Goal: Transaction & Acquisition: Purchase product/service

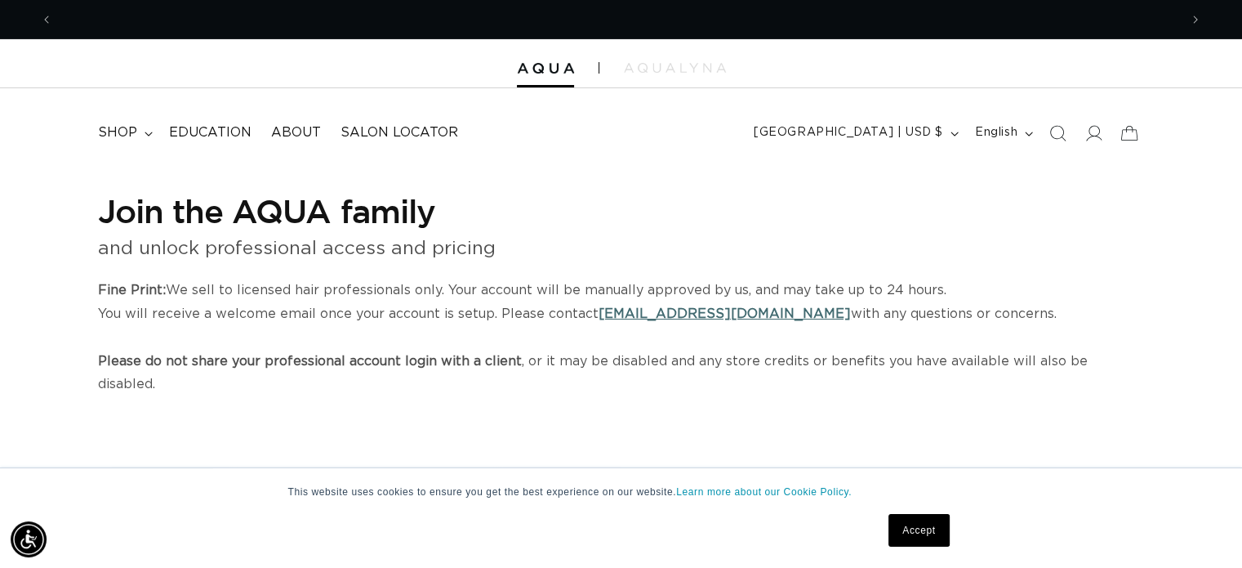
scroll to position [0, 1126]
select select "US"
select select "[GEOGRAPHIC_DATA]"
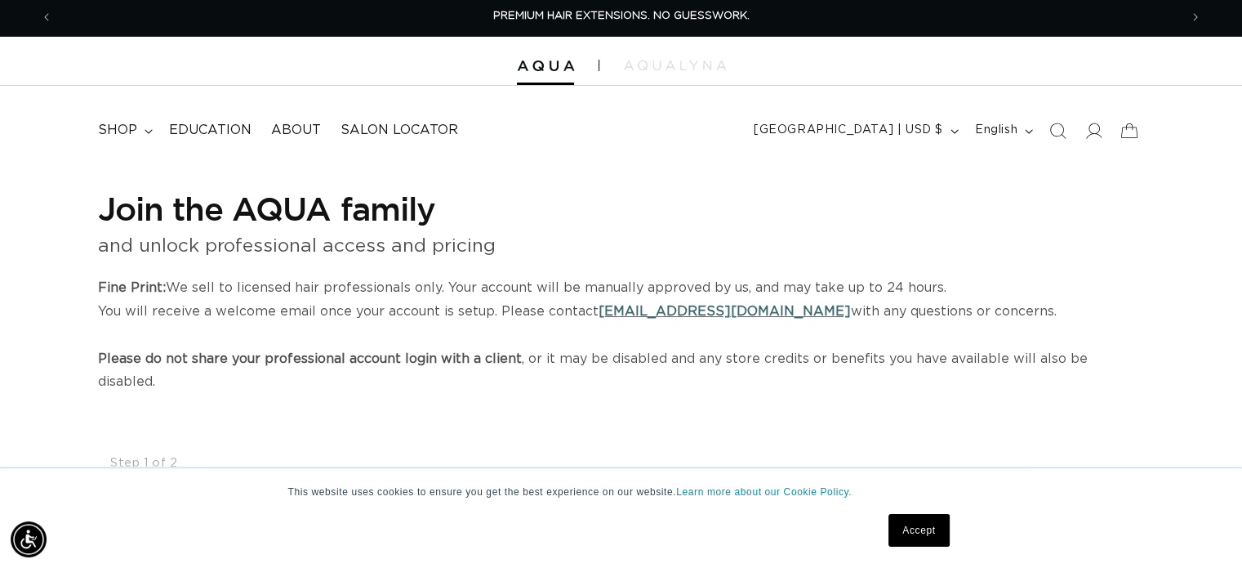
scroll to position [0, 0]
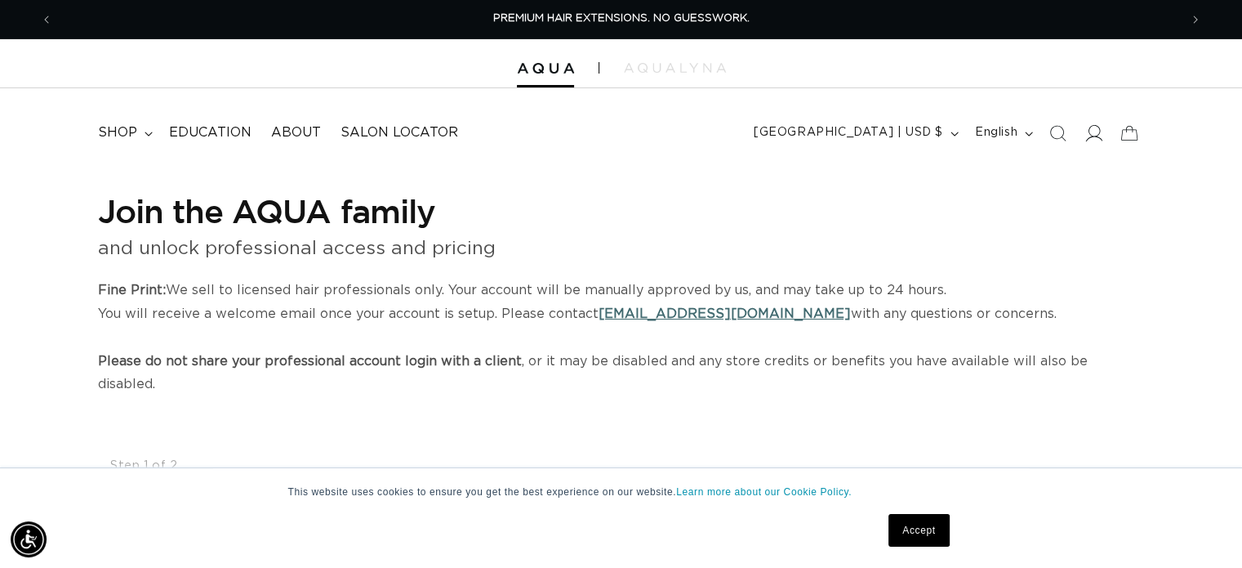
click at [1085, 133] on icon at bounding box center [1092, 132] width 17 height 17
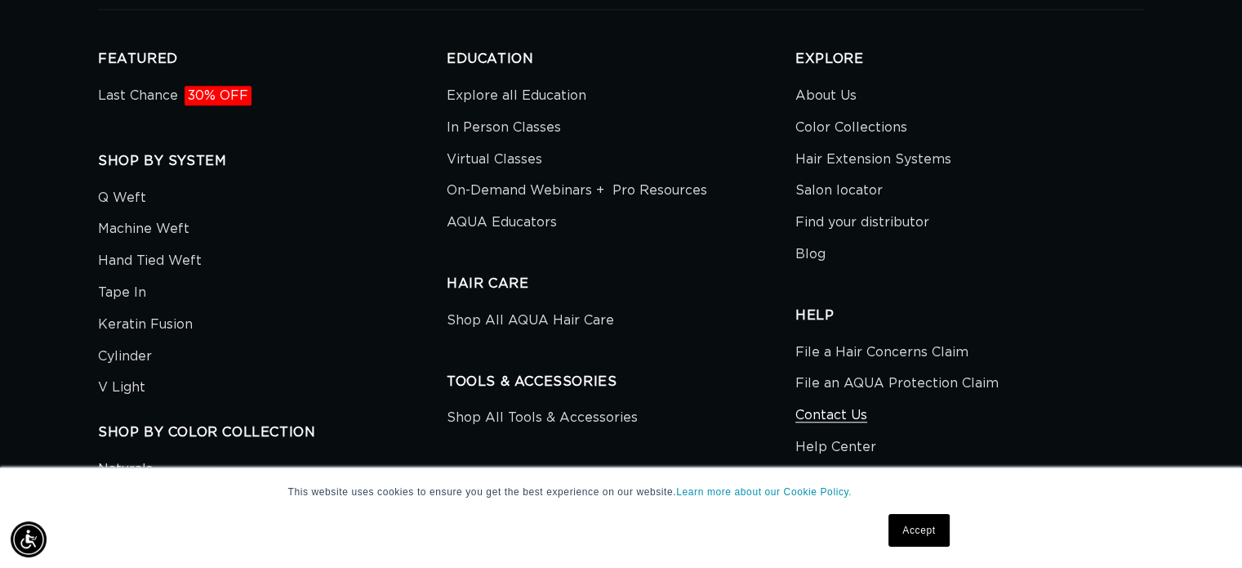
click at [835, 411] on link "Contact Us" at bounding box center [831, 415] width 72 height 32
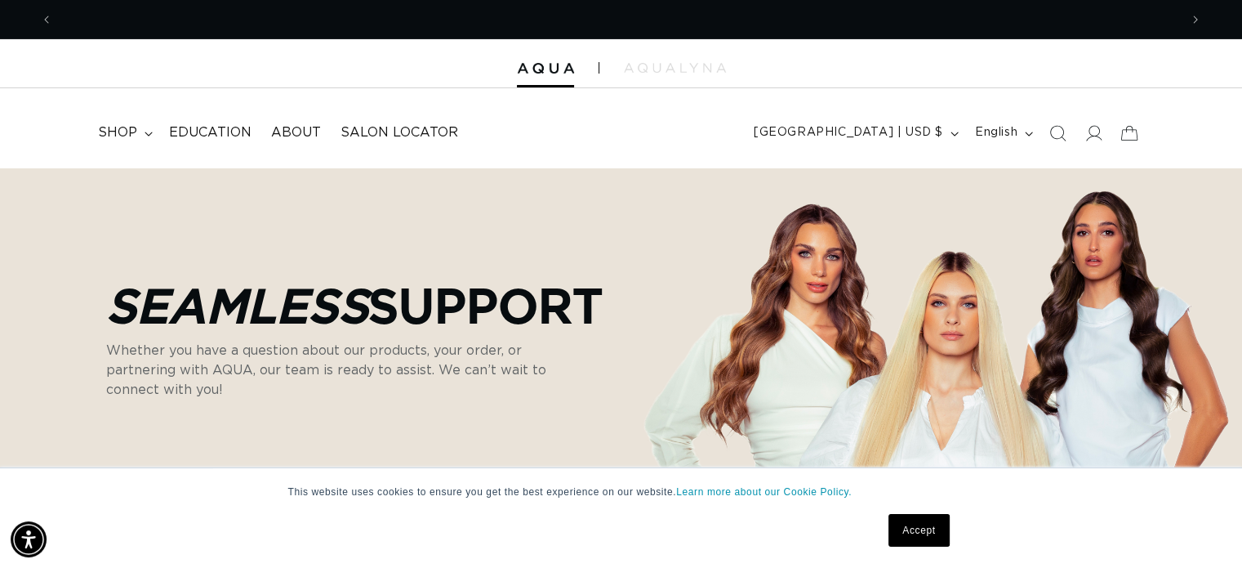
scroll to position [0, 2251]
click at [917, 531] on link "Accept" at bounding box center [918, 530] width 60 height 33
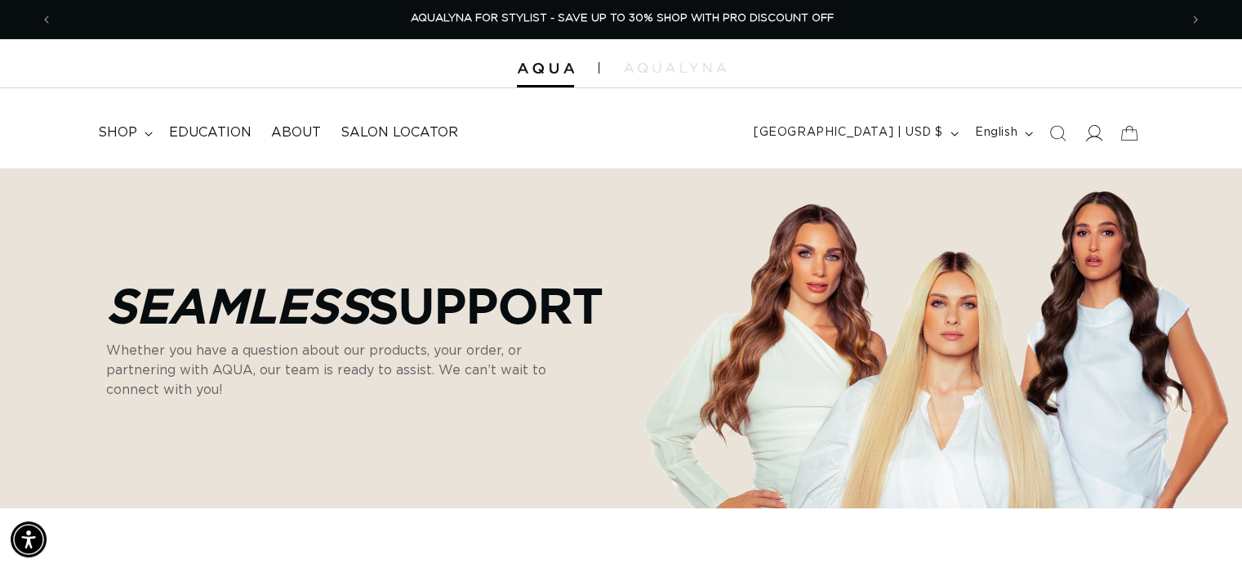
click at [1097, 134] on icon at bounding box center [1092, 132] width 17 height 17
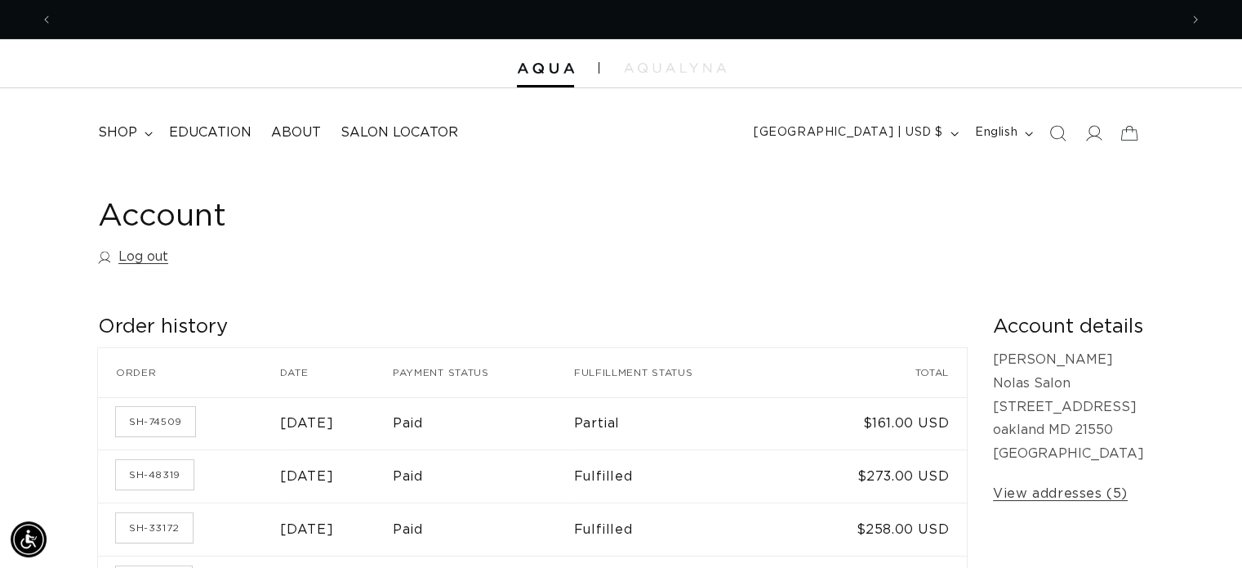
scroll to position [0, 1126]
click at [1193, 17] on icon "Next announcement" at bounding box center [1196, 20] width 6 height 18
click at [692, 65] on img at bounding box center [675, 68] width 102 height 10
click at [124, 131] on span "shop" at bounding box center [117, 132] width 39 height 17
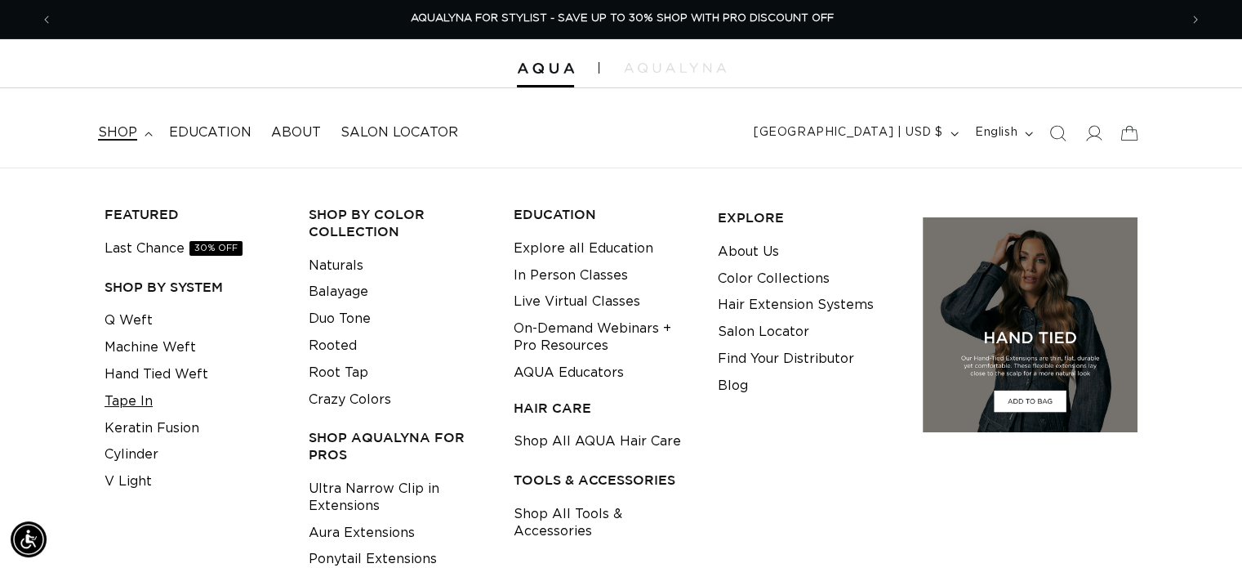
click at [131, 400] on link "Tape In" at bounding box center [129, 401] width 48 height 27
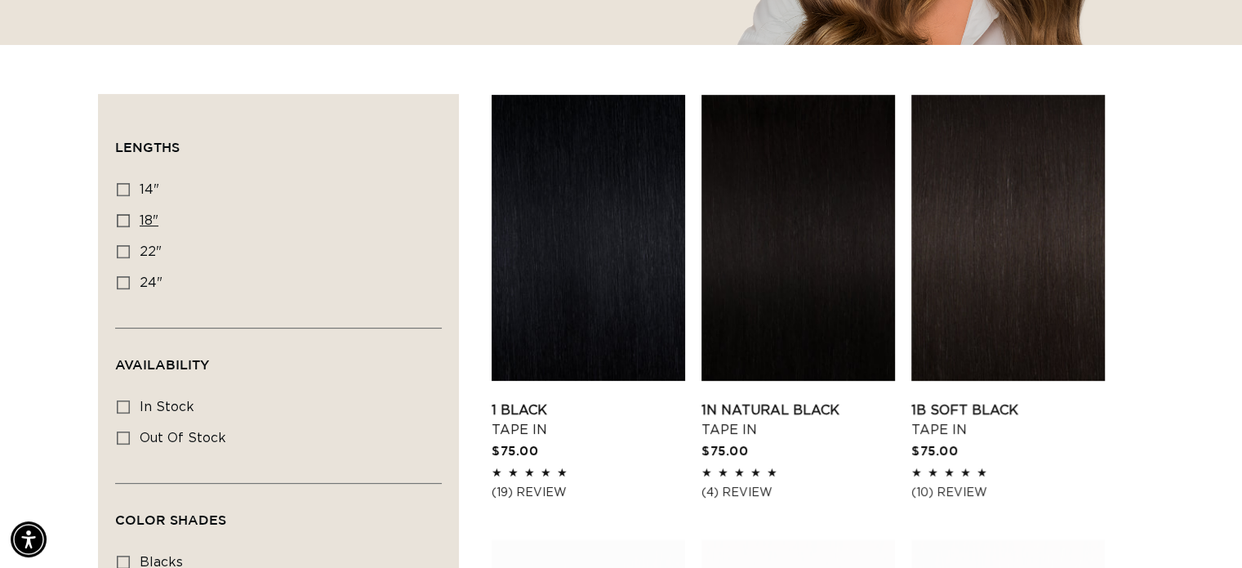
scroll to position [0, 2251]
click at [122, 215] on icon at bounding box center [123, 220] width 13 height 13
click at [122, 215] on input "18" 18" (49 products)" at bounding box center [123, 220] width 13 height 13
checkbox input "true"
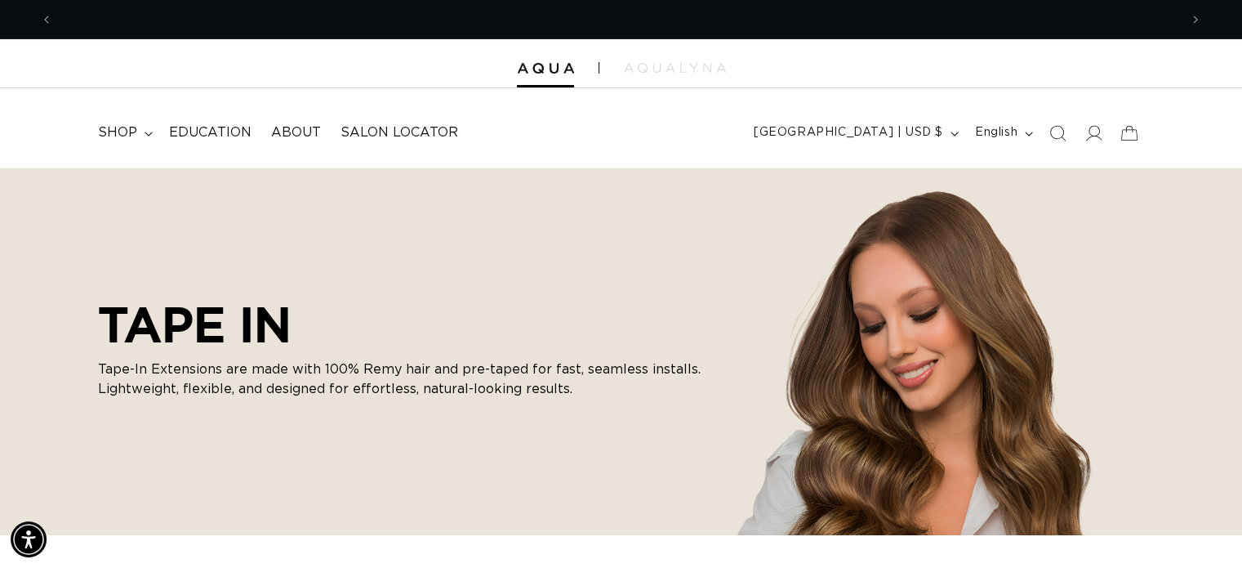
scroll to position [0, 1126]
click at [1093, 132] on icon at bounding box center [1092, 132] width 17 height 17
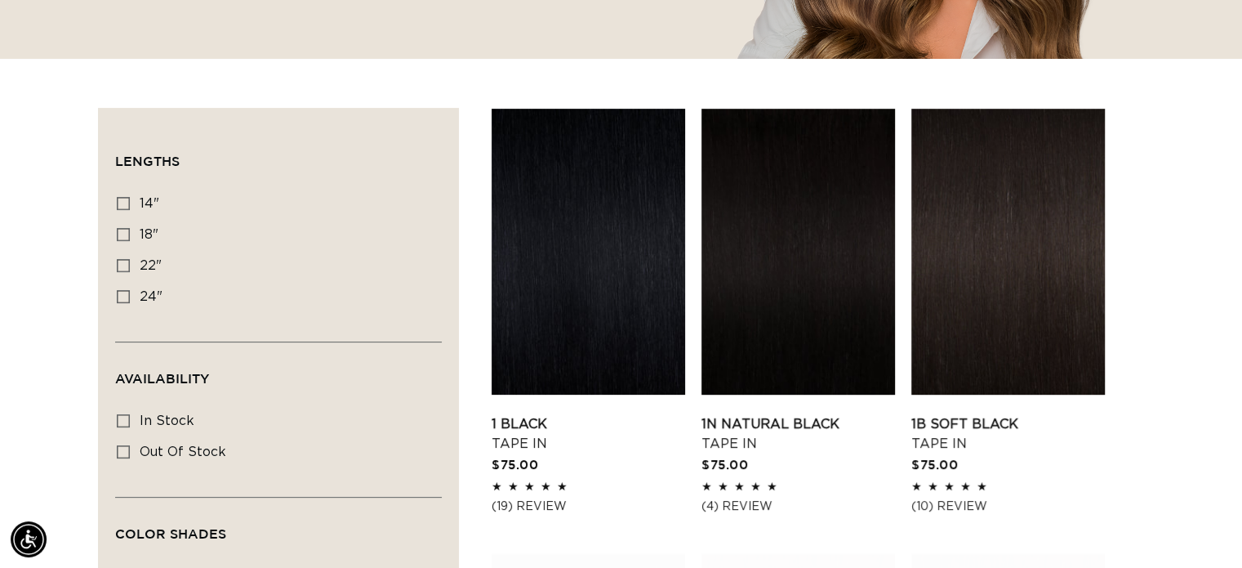
scroll to position [572, 0]
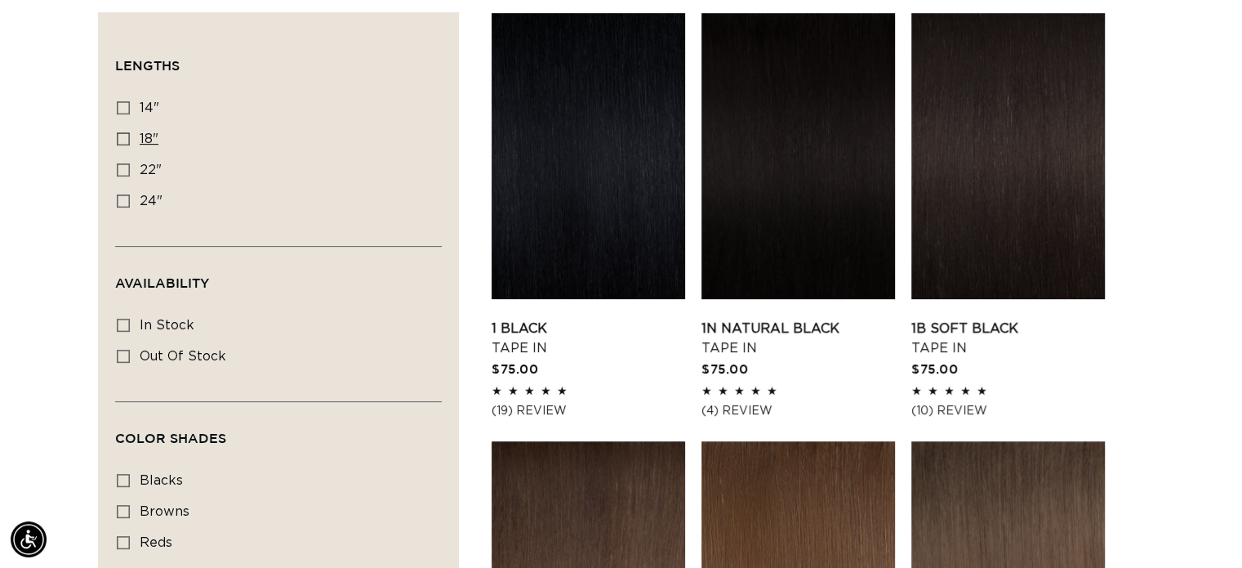
click at [127, 136] on icon at bounding box center [123, 138] width 13 height 13
click at [127, 136] on input "18" 18" (49 products)" at bounding box center [123, 138] width 13 height 13
checkbox input "true"
click at [955, 328] on link "1B Soft Black Tape In" at bounding box center [1008, 337] width 194 height 39
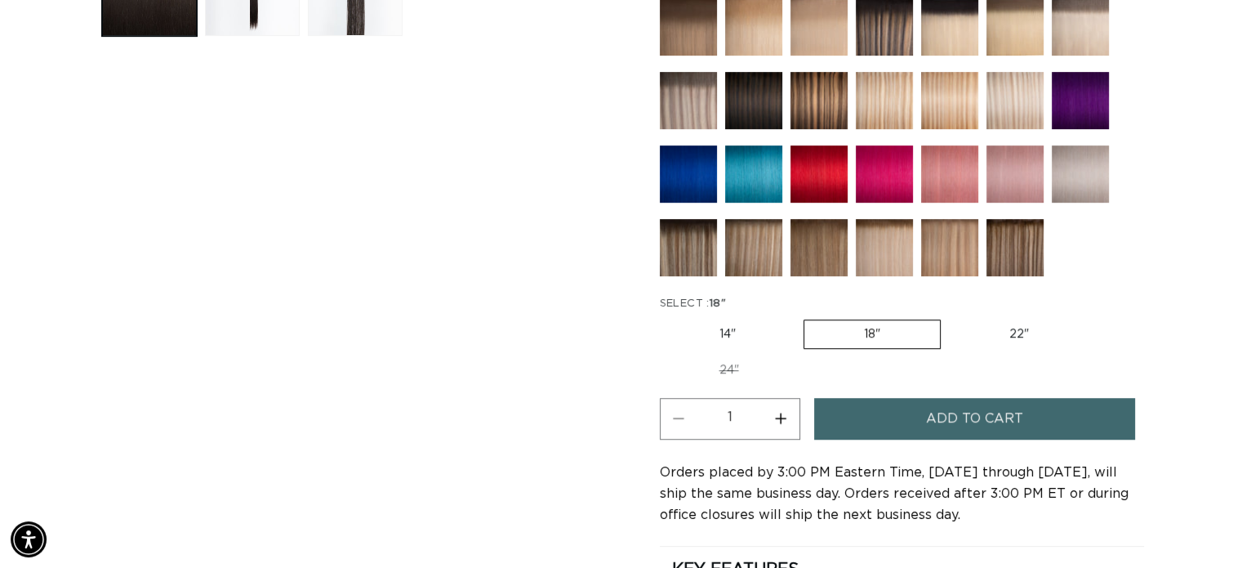
scroll to position [0, 1126]
click at [722, 322] on label "14" Variant sold out or unavailable" at bounding box center [728, 334] width 136 height 28
click at [665, 317] on input "14" Variant sold out or unavailable" at bounding box center [664, 316] width 1 height 1
radio input "true"
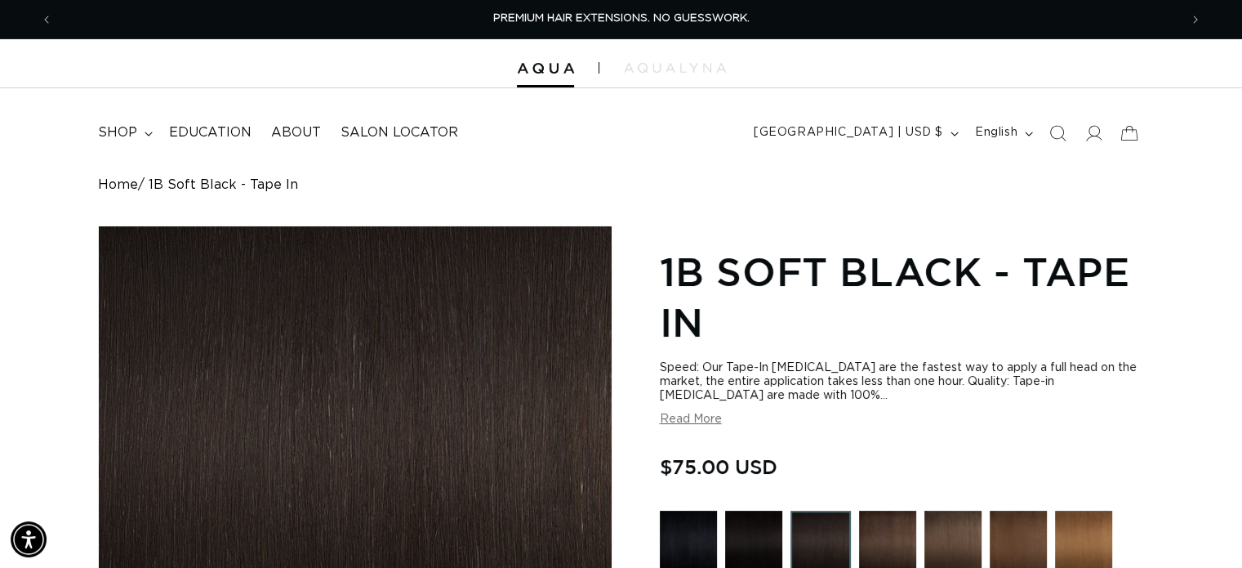
scroll to position [0, 2251]
click at [1095, 131] on icon at bounding box center [1092, 132] width 17 height 17
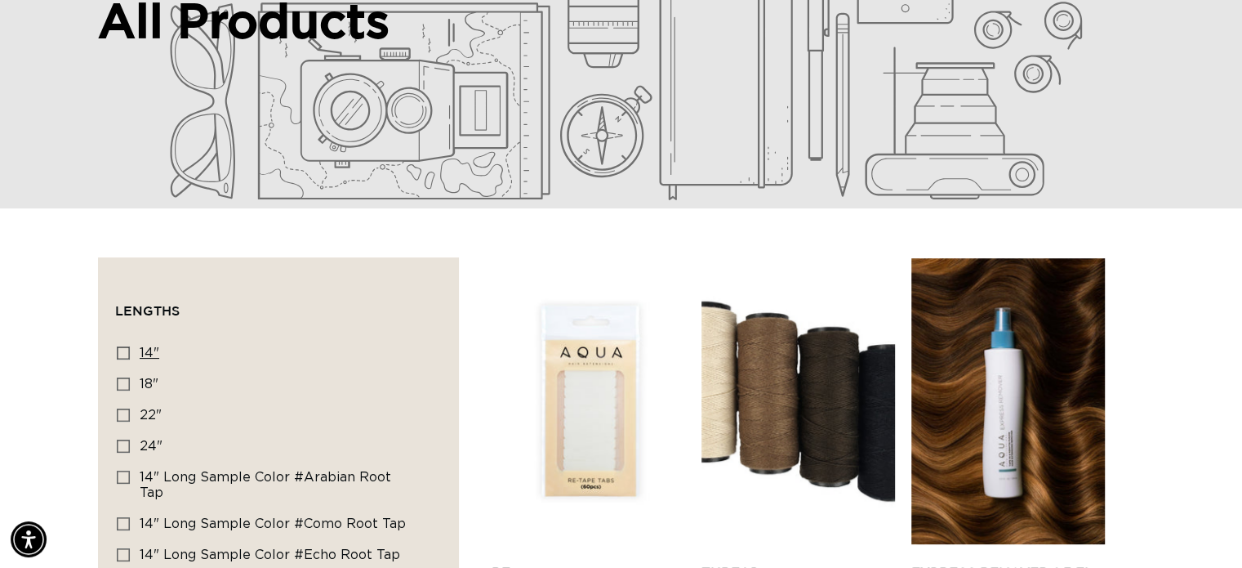
scroll to position [0, 1126]
click at [122, 381] on icon at bounding box center [123, 383] width 13 height 13
click at [122, 381] on input "18" 18" (220 products)" at bounding box center [123, 383] width 13 height 13
checkbox input "true"
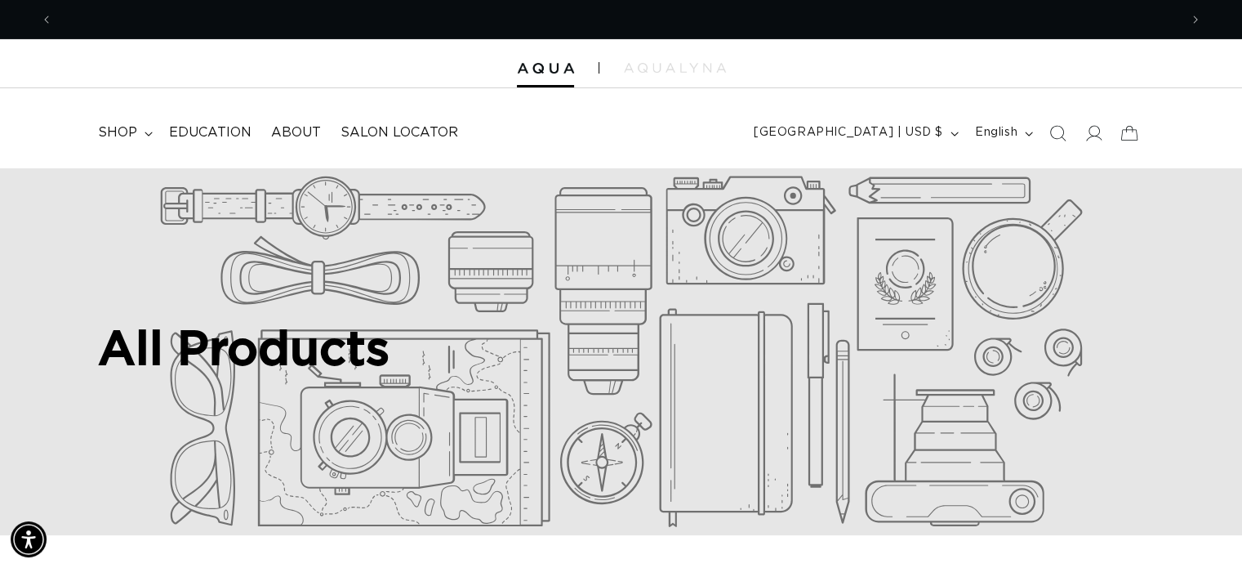
scroll to position [0, 1126]
click at [1191, 17] on span "Next announcement" at bounding box center [1195, 19] width 16 height 16
click at [1193, 17] on icon "Next announcement" at bounding box center [1196, 20] width 6 height 18
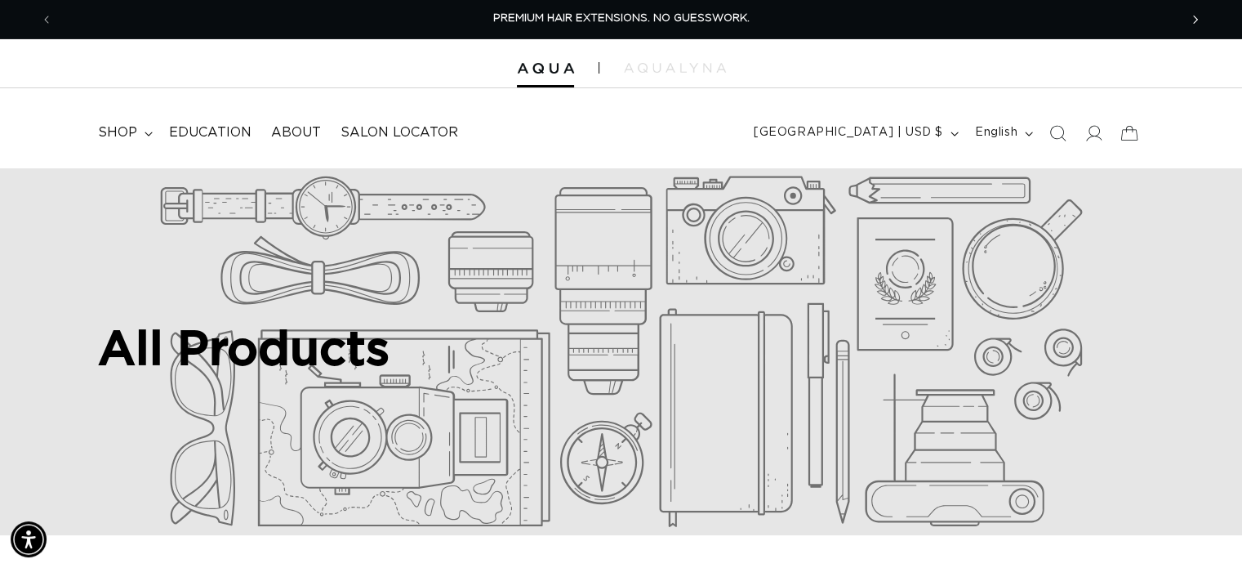
click at [1193, 17] on icon "Next announcement" at bounding box center [1196, 20] width 6 height 18
click at [1091, 130] on icon at bounding box center [1092, 132] width 17 height 17
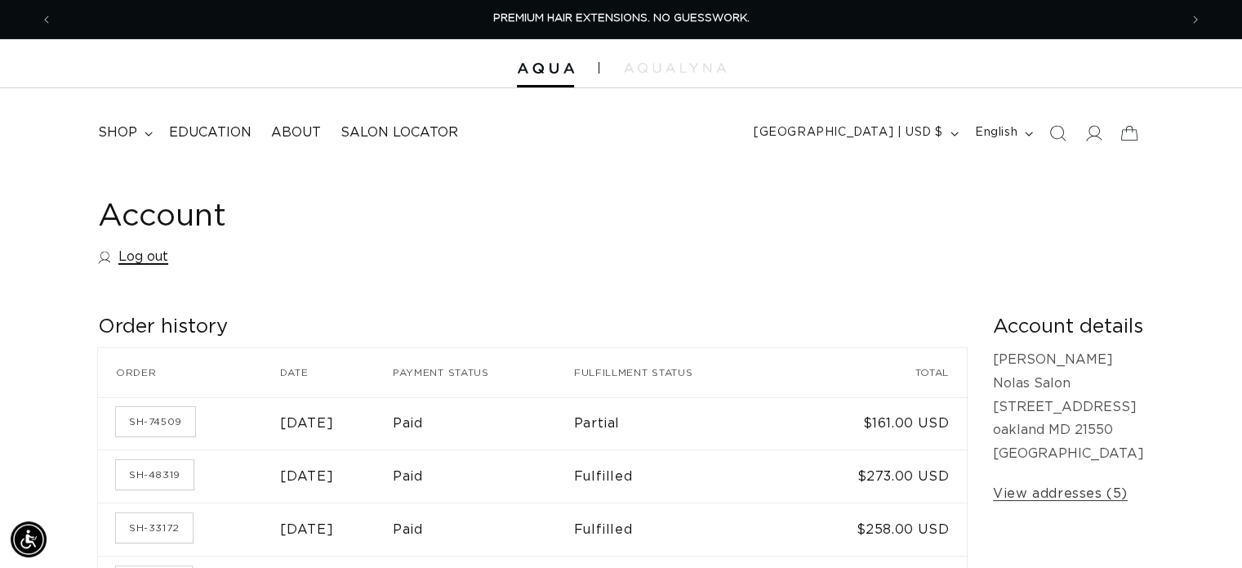
click at [128, 256] on link "Log out" at bounding box center [133, 257] width 70 height 24
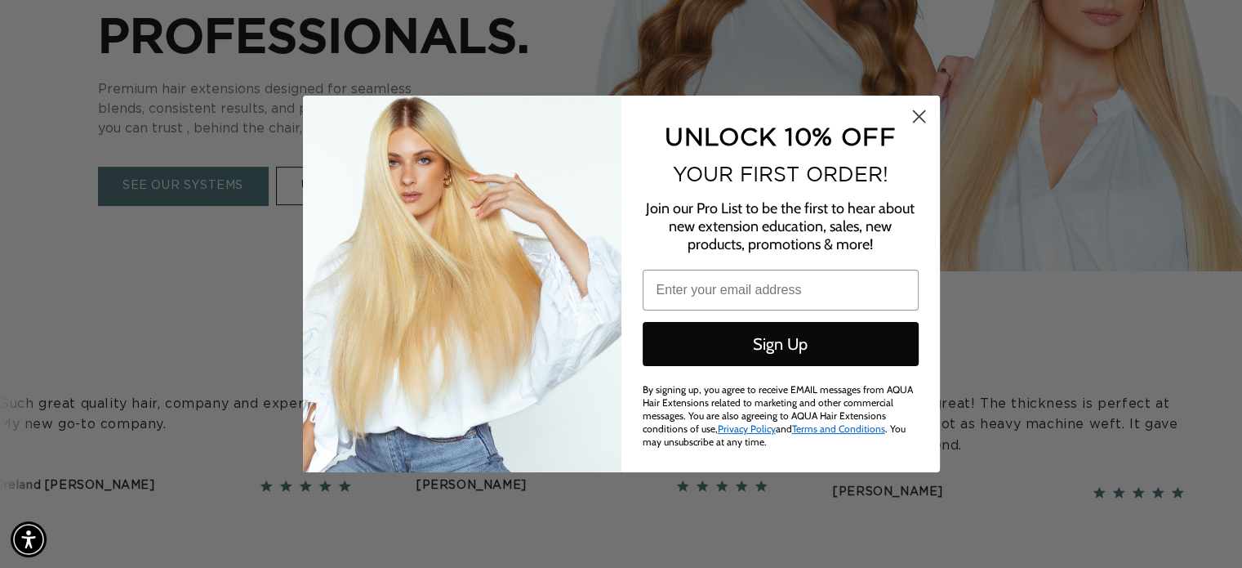
click at [915, 115] on circle "Close dialog" at bounding box center [918, 116] width 27 height 27
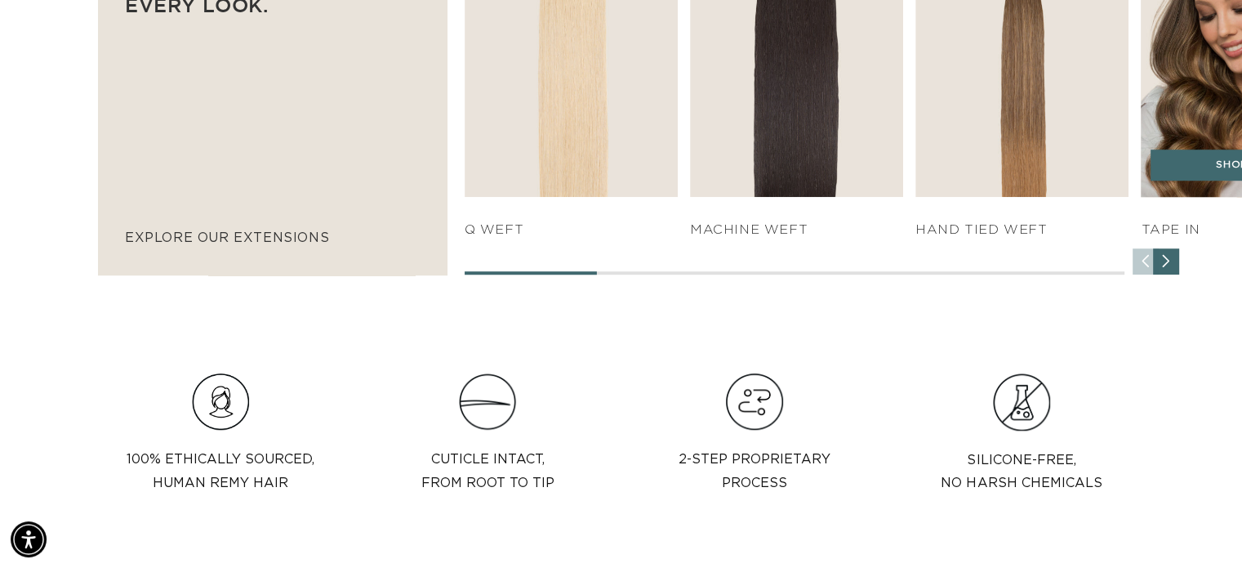
click at [1211, 99] on img "4 / 7" at bounding box center [1248, 34] width 224 height 341
click at [1215, 171] on link "SHOP NOW" at bounding box center [1248, 164] width 195 height 31
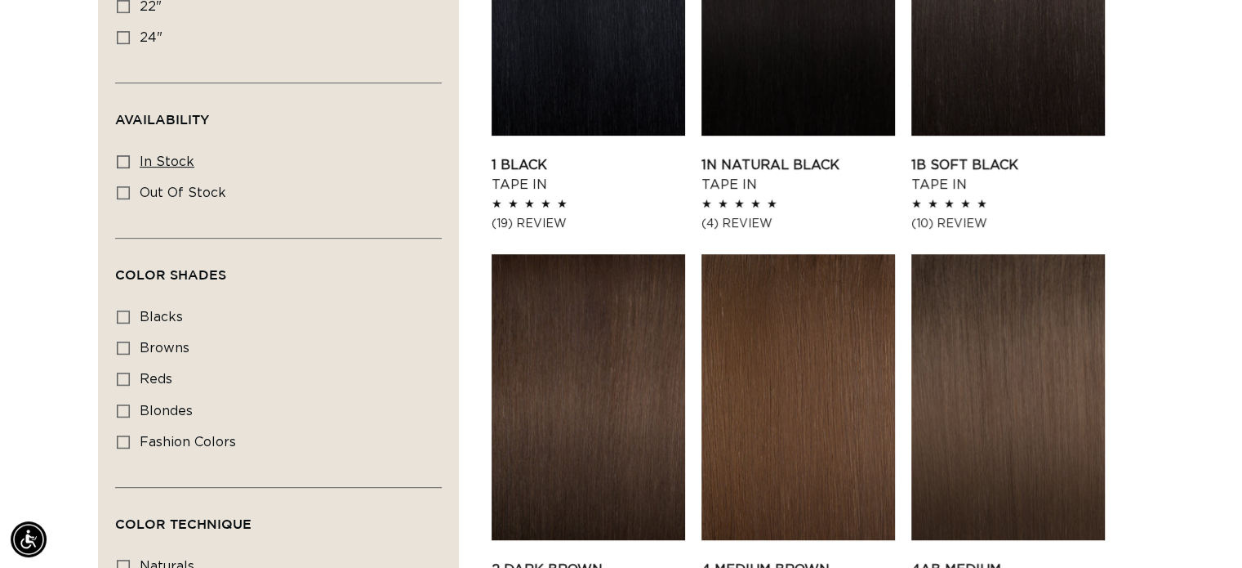
scroll to position [490, 0]
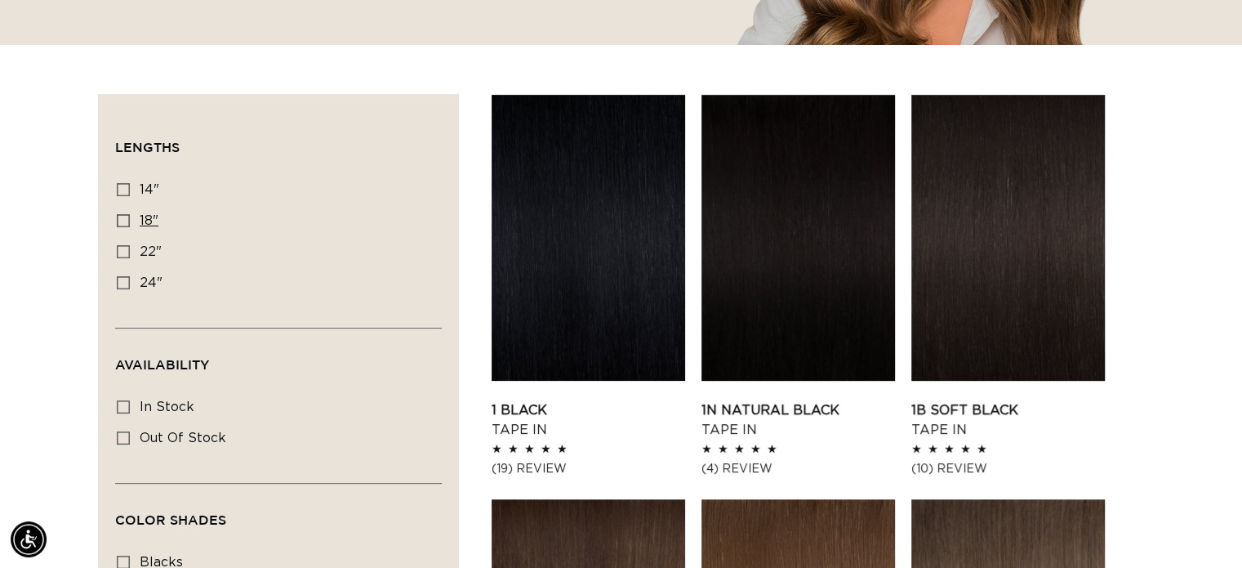
click at [121, 221] on icon at bounding box center [123, 220] width 13 height 13
click at [121, 221] on input "18" 18" (49 products)" at bounding box center [123, 220] width 13 height 13
checkbox input "true"
click at [955, 409] on link "1B Soft Black Tape In" at bounding box center [1008, 419] width 194 height 39
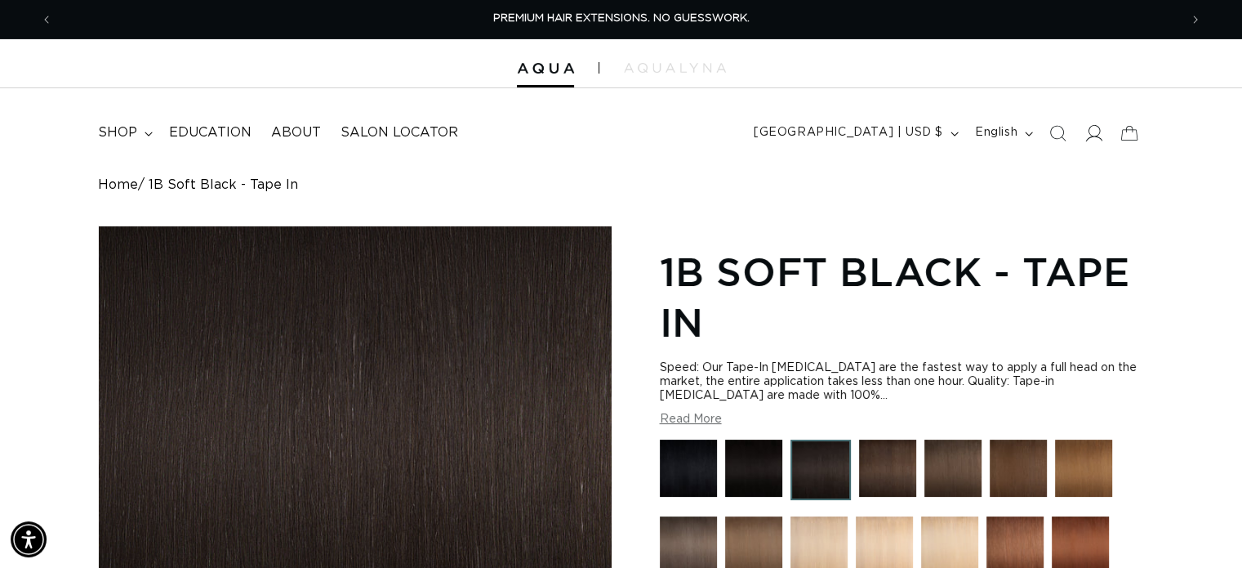
click at [1089, 133] on icon at bounding box center [1094, 133] width 17 height 16
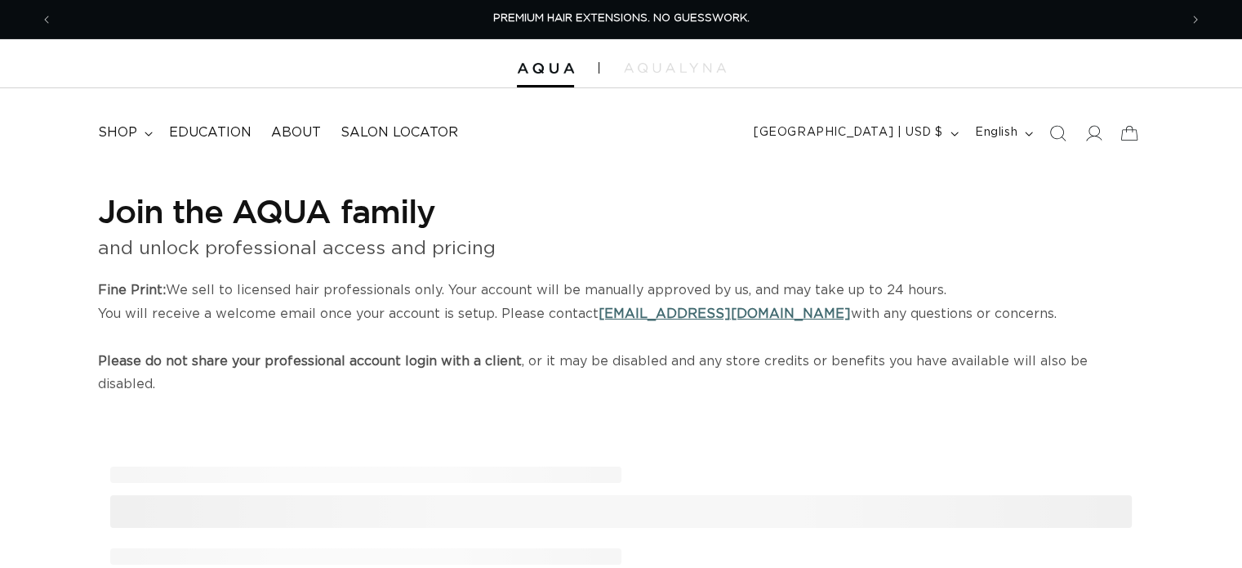
select select "US"
select select "[GEOGRAPHIC_DATA]"
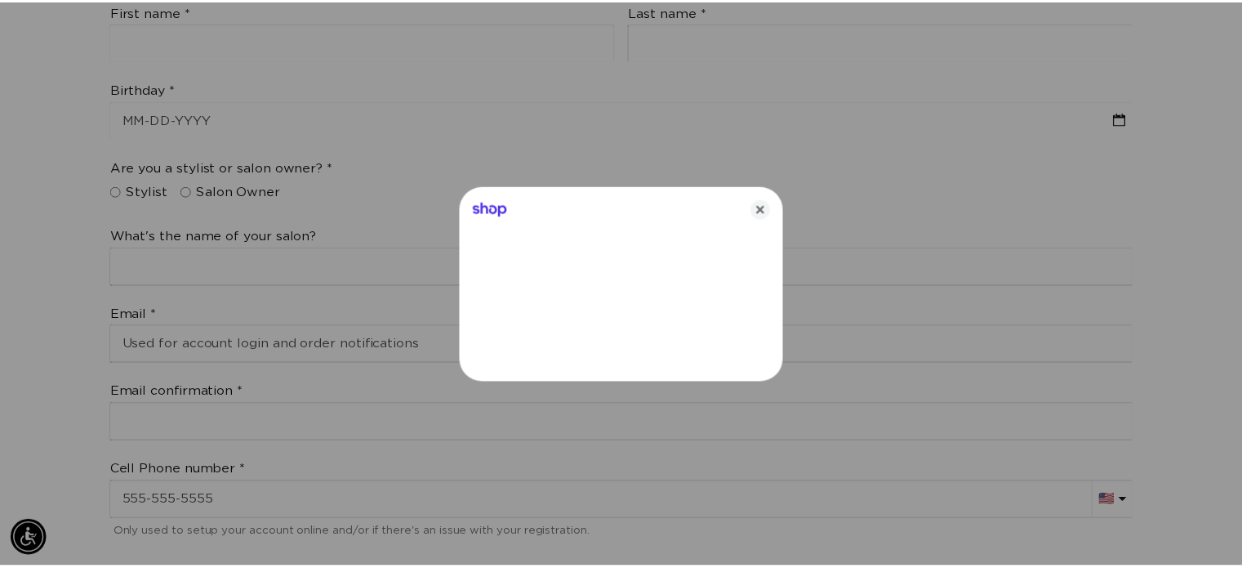
scroll to position [0, 2277]
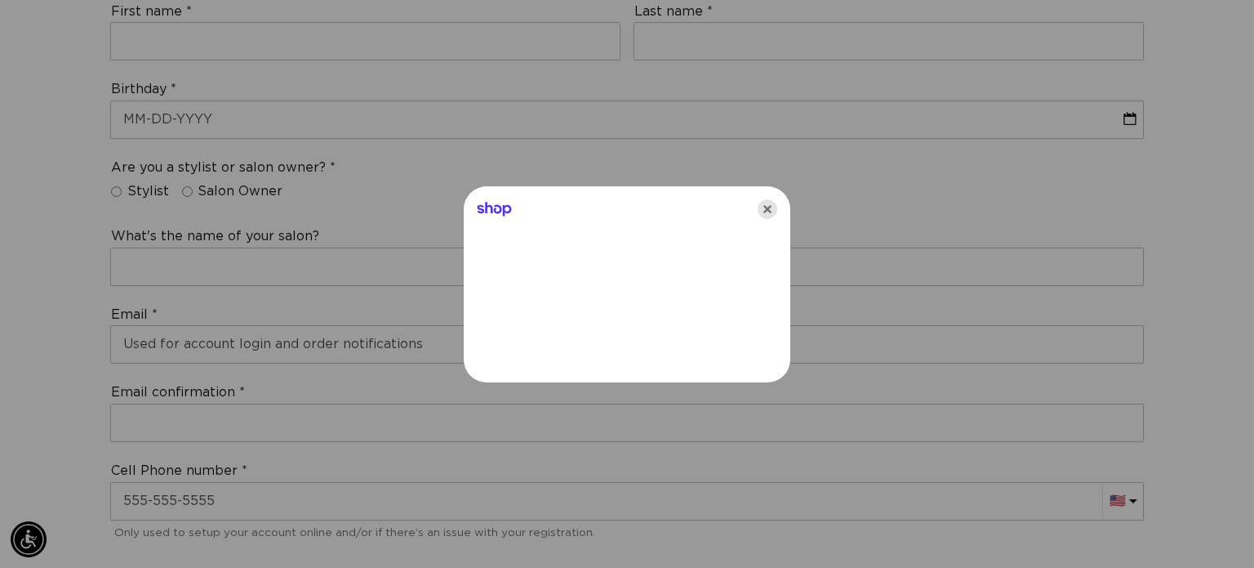
click at [763, 205] on icon "Close" at bounding box center [768, 209] width 20 height 20
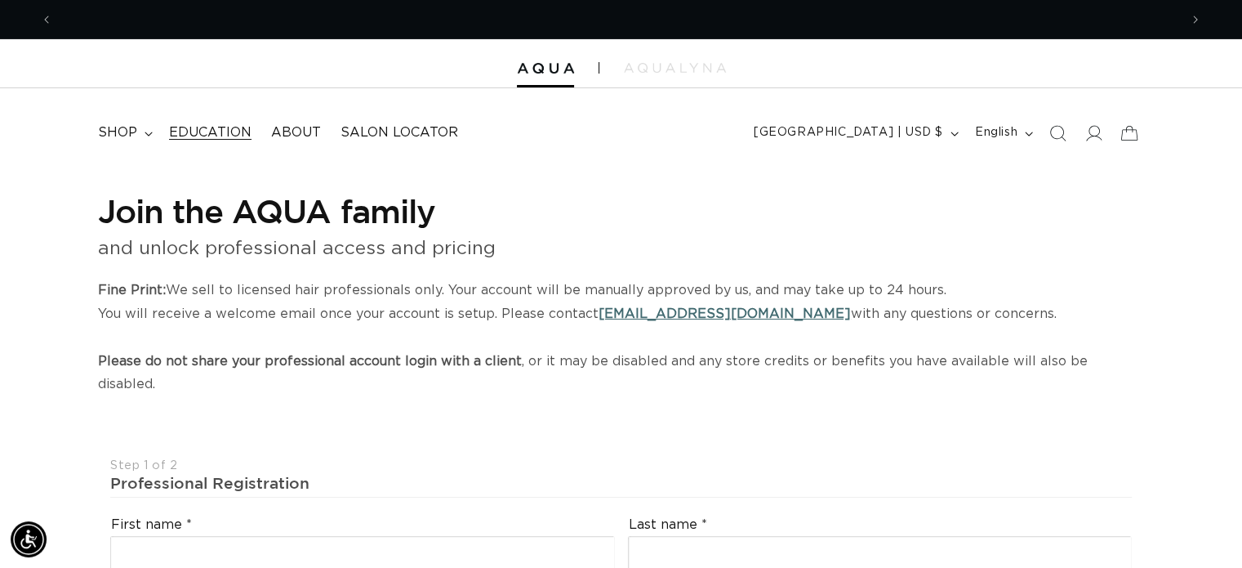
scroll to position [0, 2251]
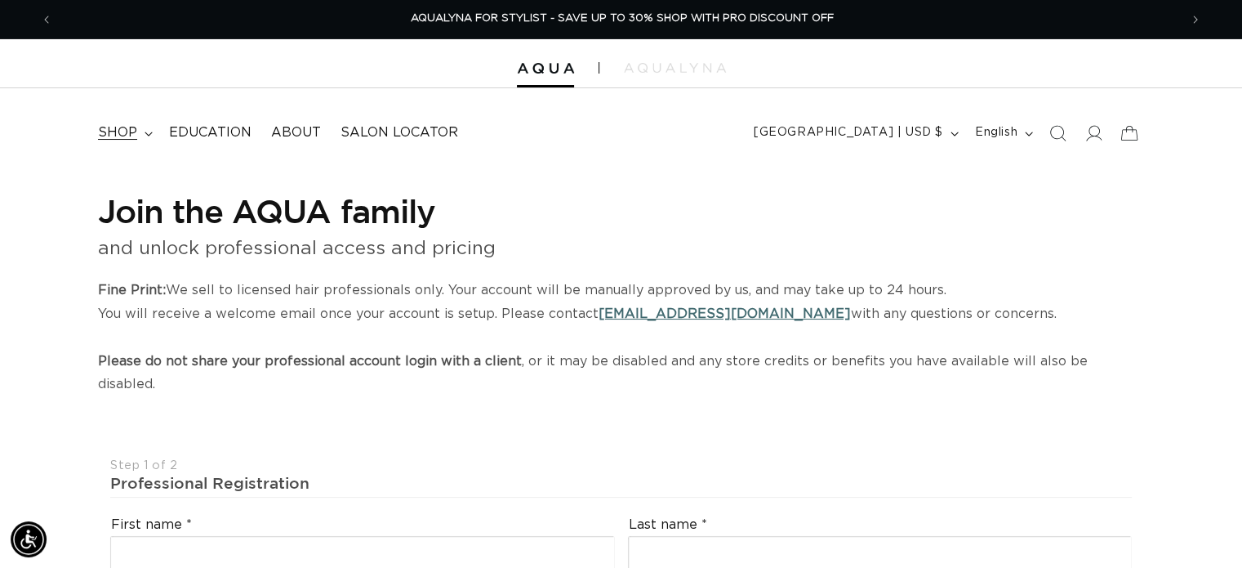
click at [130, 130] on span "shop" at bounding box center [117, 132] width 39 height 17
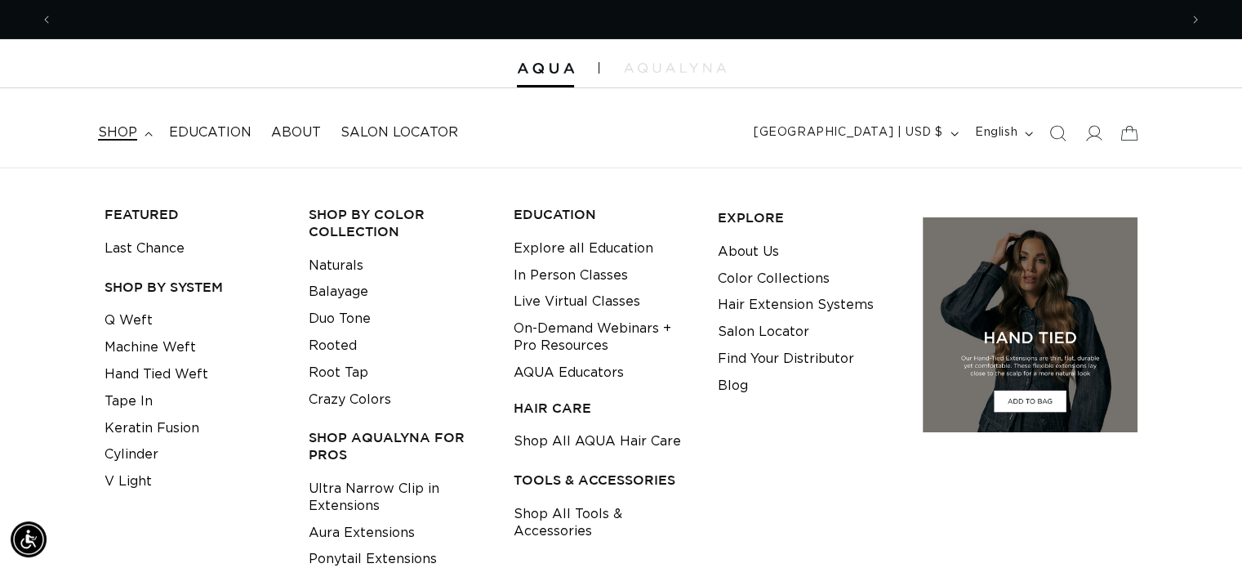
scroll to position [0, 0]
click at [148, 402] on link "Tape In" at bounding box center [129, 401] width 48 height 27
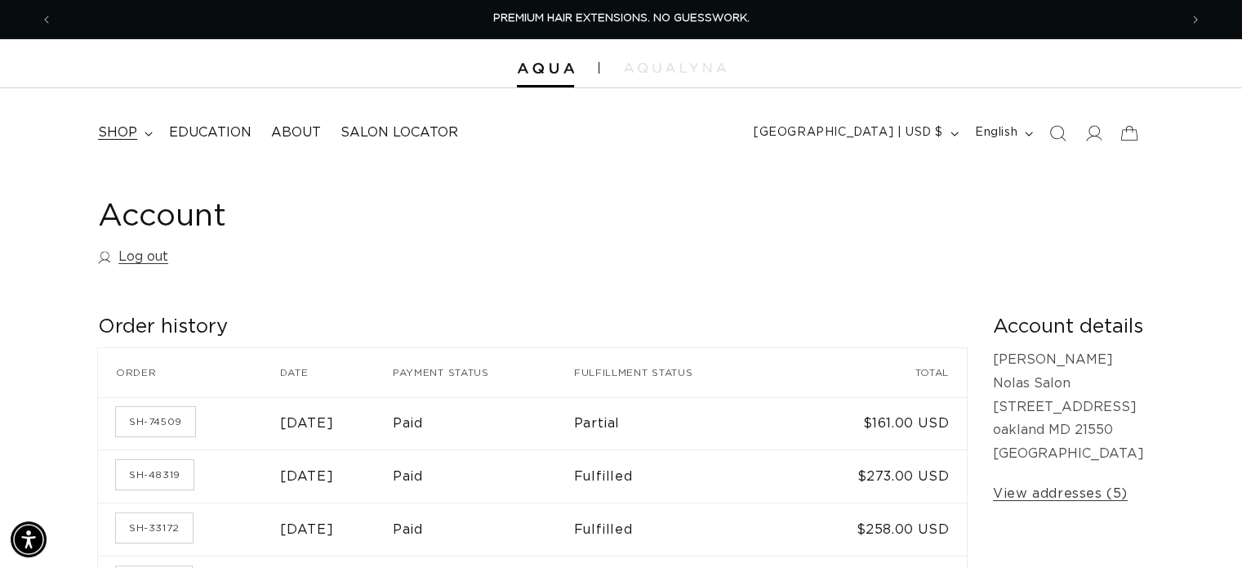
click at [132, 133] on span "shop" at bounding box center [117, 132] width 39 height 17
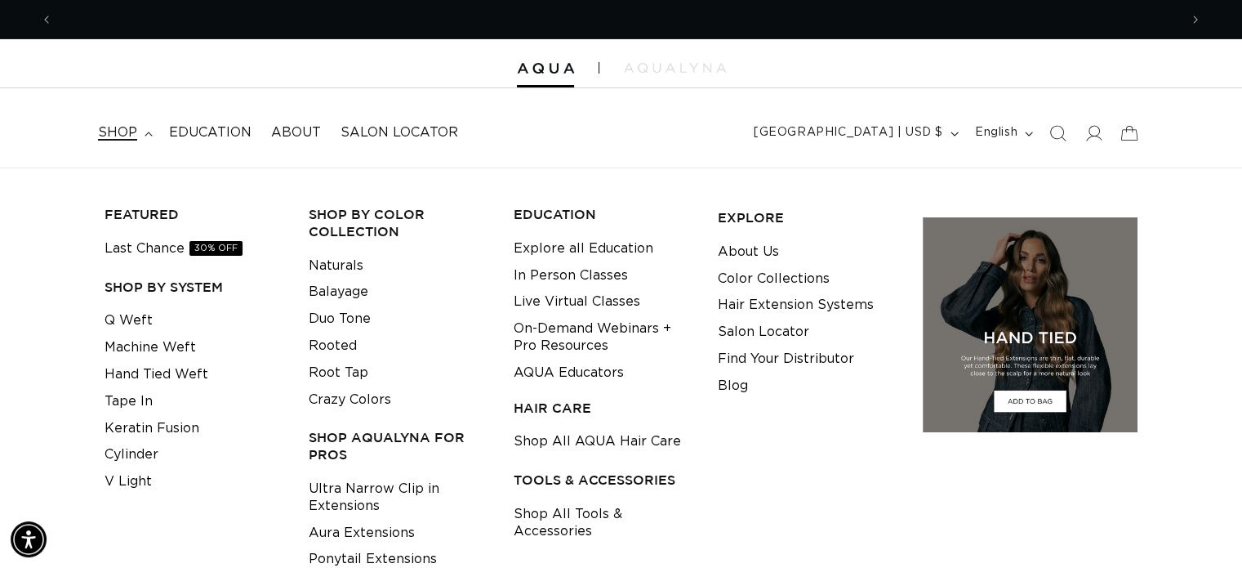
scroll to position [0, 1126]
click at [1128, 130] on icon at bounding box center [1129, 133] width 38 height 38
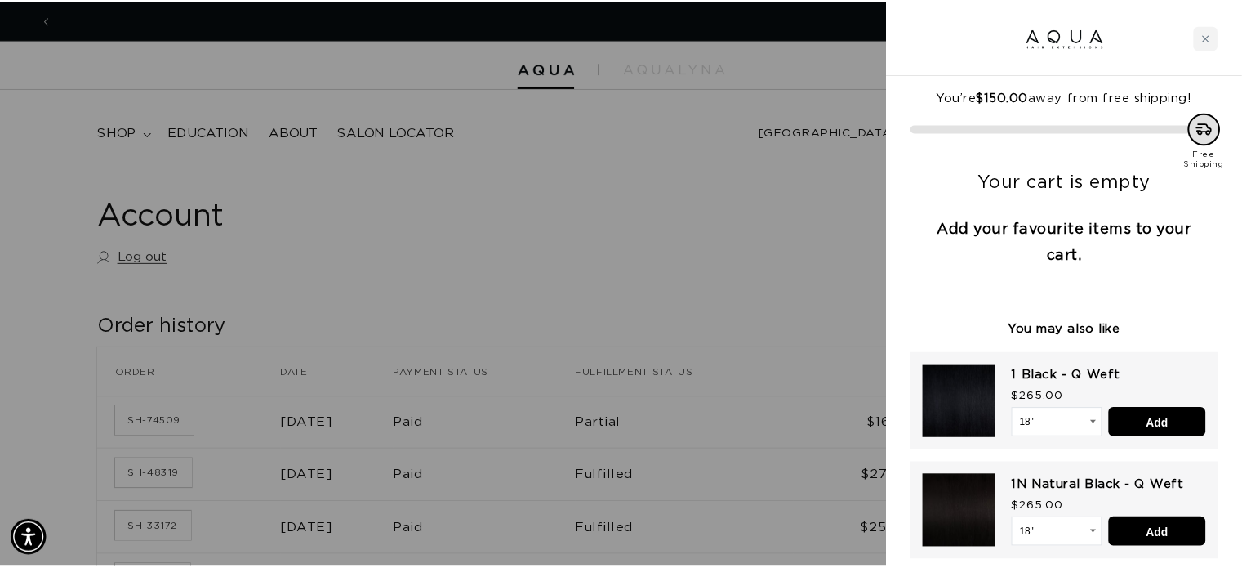
scroll to position [0, 0]
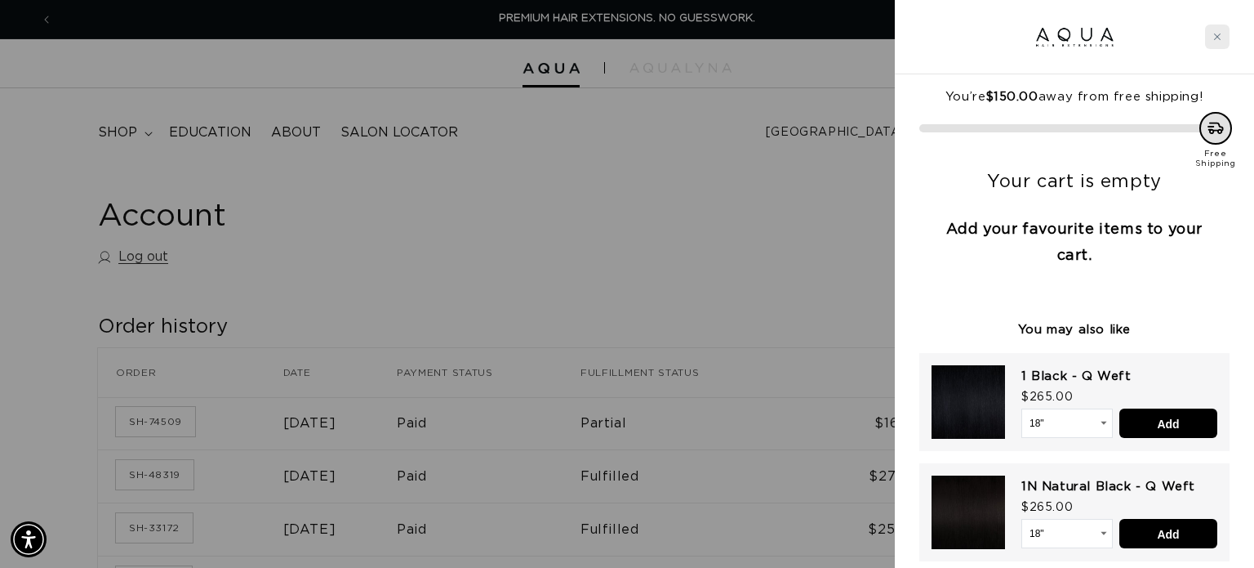
click at [1218, 37] on icon "Close cart" at bounding box center [1217, 37] width 8 height 8
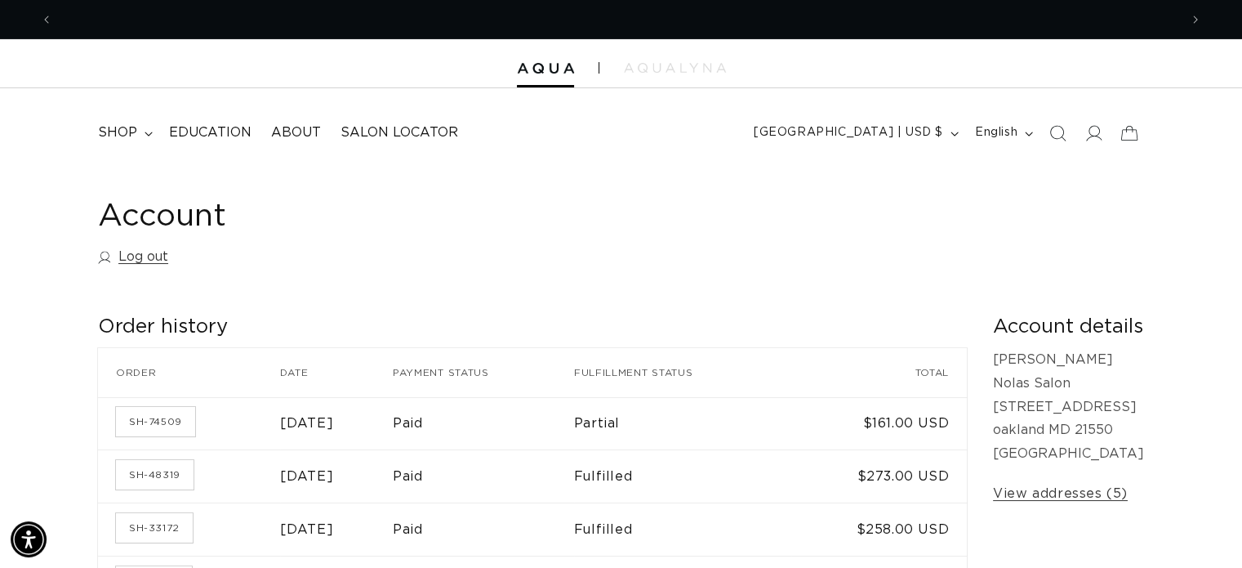
scroll to position [0, 1126]
click at [119, 135] on span "shop" at bounding box center [117, 132] width 39 height 17
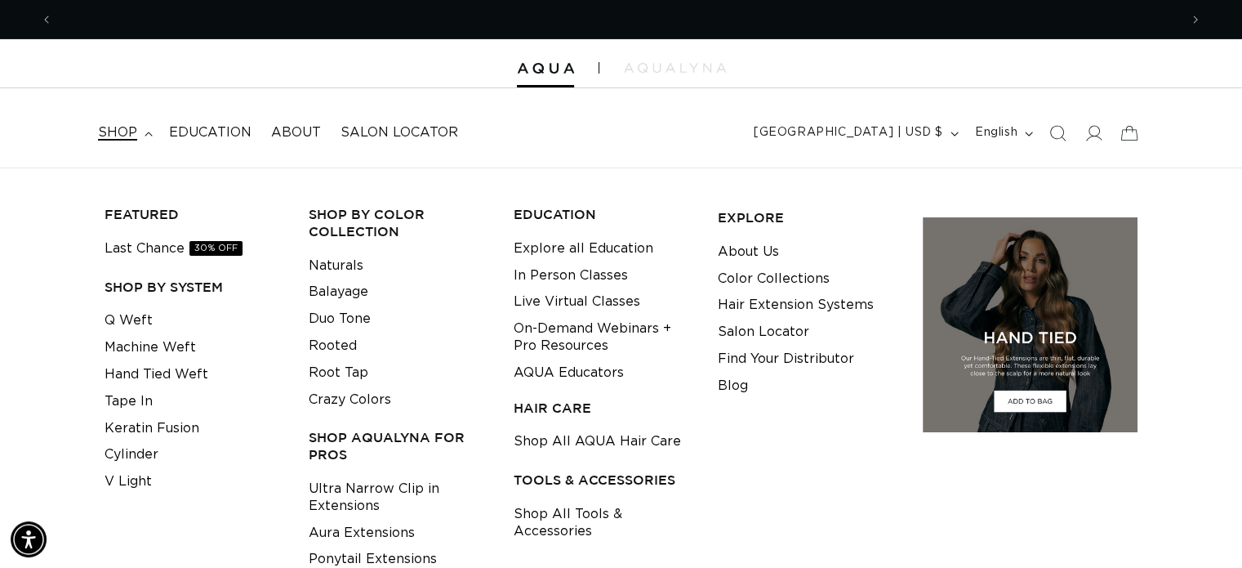
scroll to position [0, 2251]
click at [140, 398] on link "Tape In" at bounding box center [129, 401] width 48 height 27
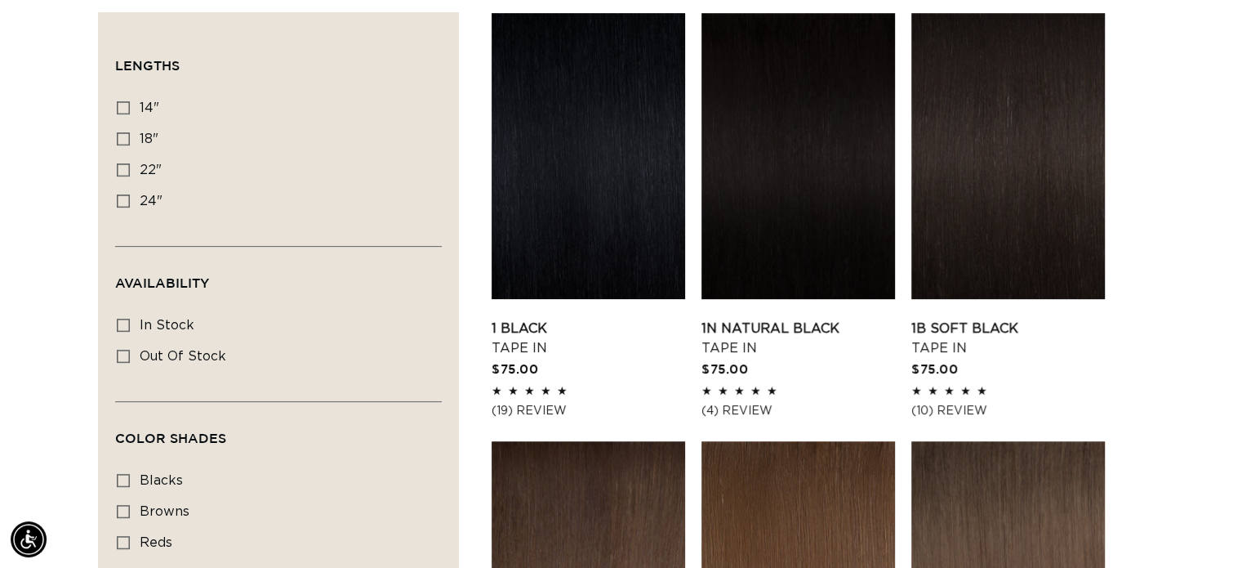
scroll to position [0, 1126]
click at [122, 136] on icon at bounding box center [123, 138] width 13 height 13
click at [122, 136] on input "18" 18" (49 products)" at bounding box center [123, 138] width 13 height 13
checkbox input "true"
click at [980, 330] on link "1B Soft Black Tape In" at bounding box center [1008, 337] width 194 height 39
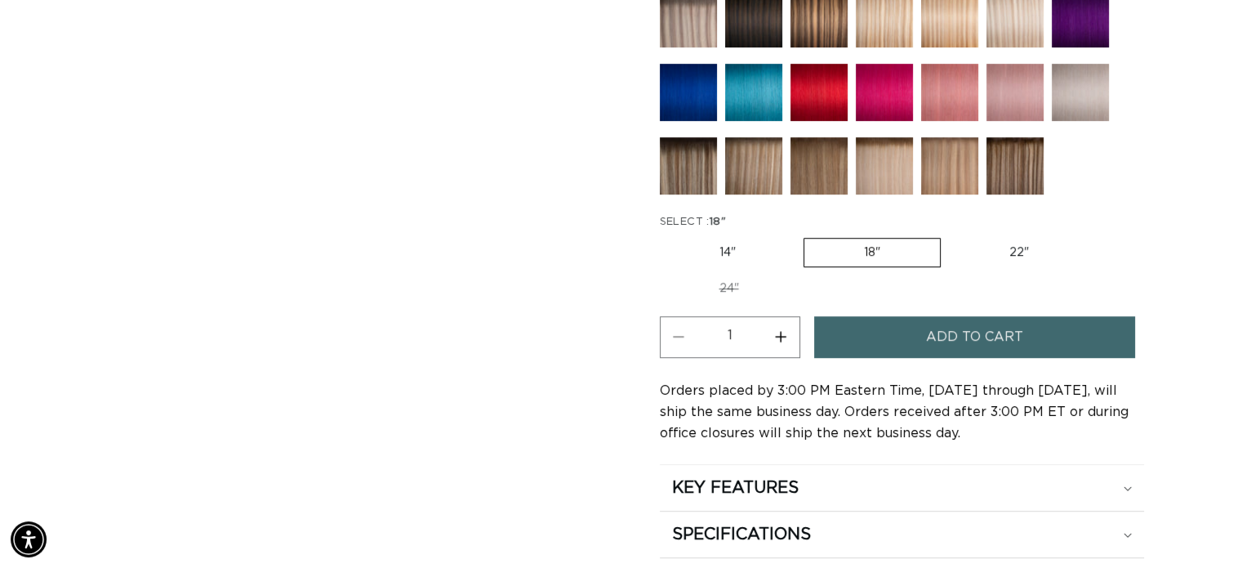
scroll to position [0, 1126]
click at [776, 328] on button "Increase quantity for 1B Soft Black - Tape In" at bounding box center [781, 337] width 37 height 42
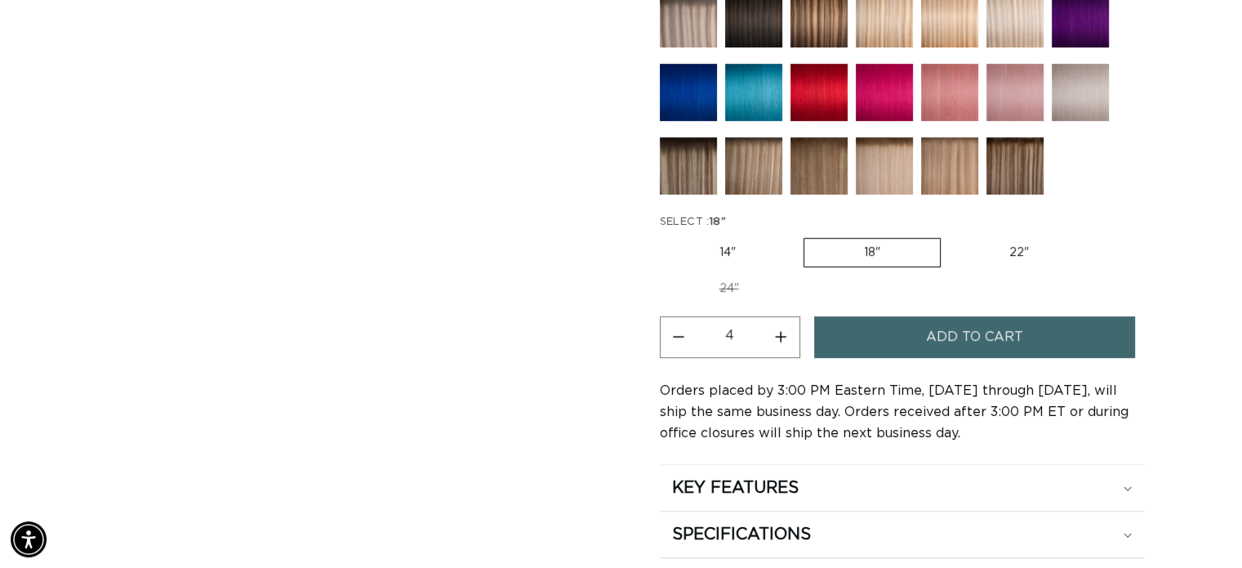
type input "5"
click at [954, 323] on span "Add to cart" at bounding box center [974, 337] width 97 height 42
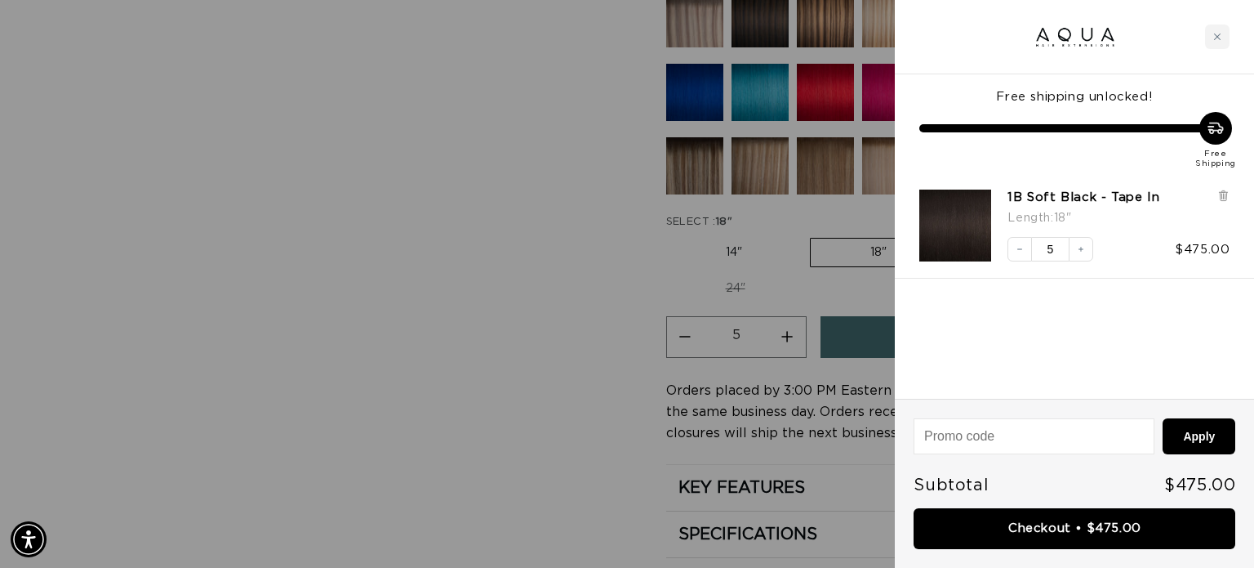
scroll to position [0, 1138]
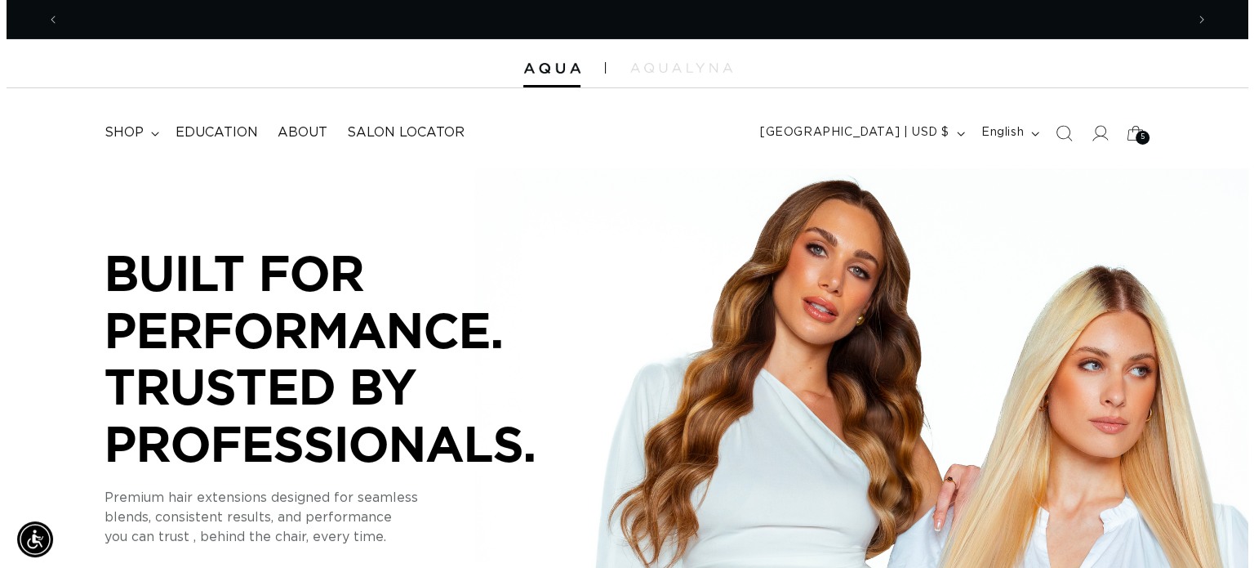
scroll to position [0, 1126]
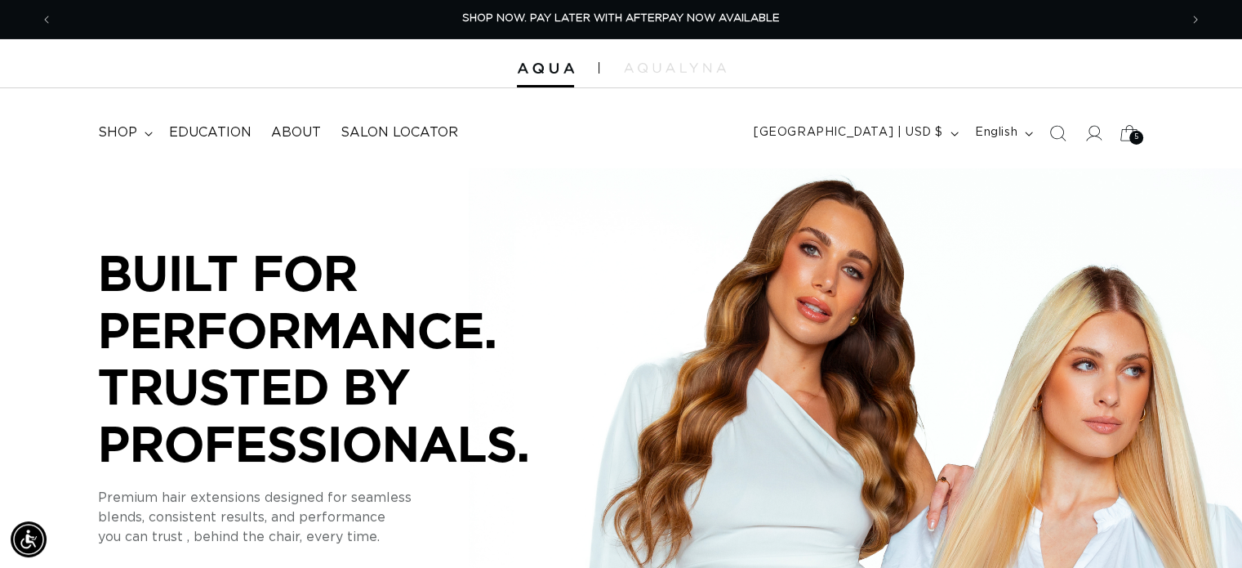
click at [1140, 136] on div "5 5" at bounding box center [1136, 138] width 14 height 14
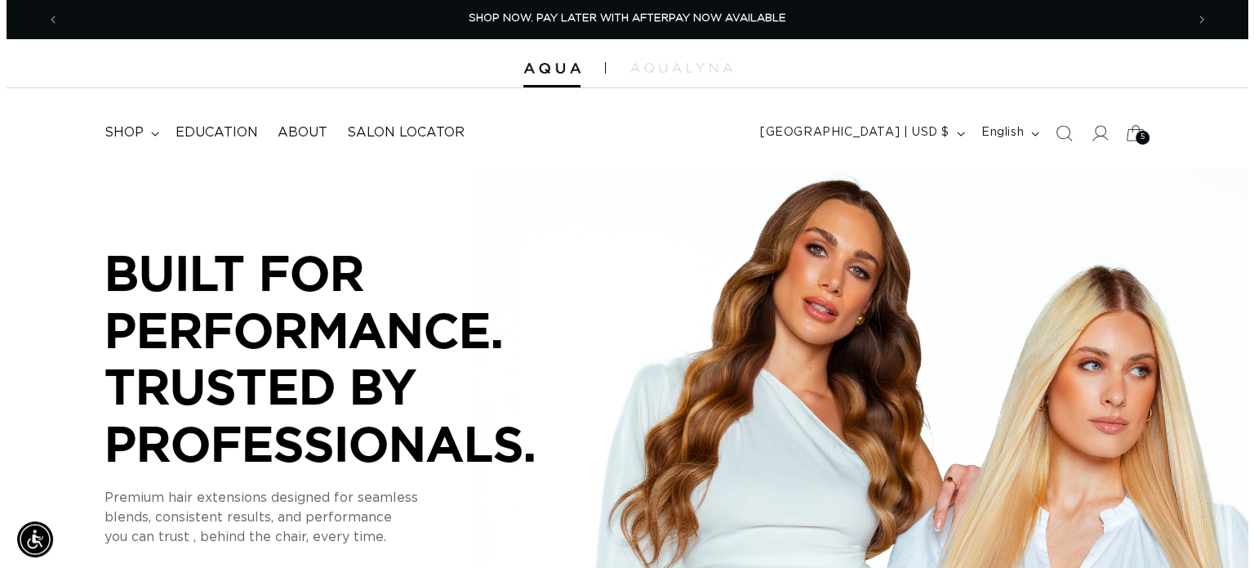
scroll to position [0, 1138]
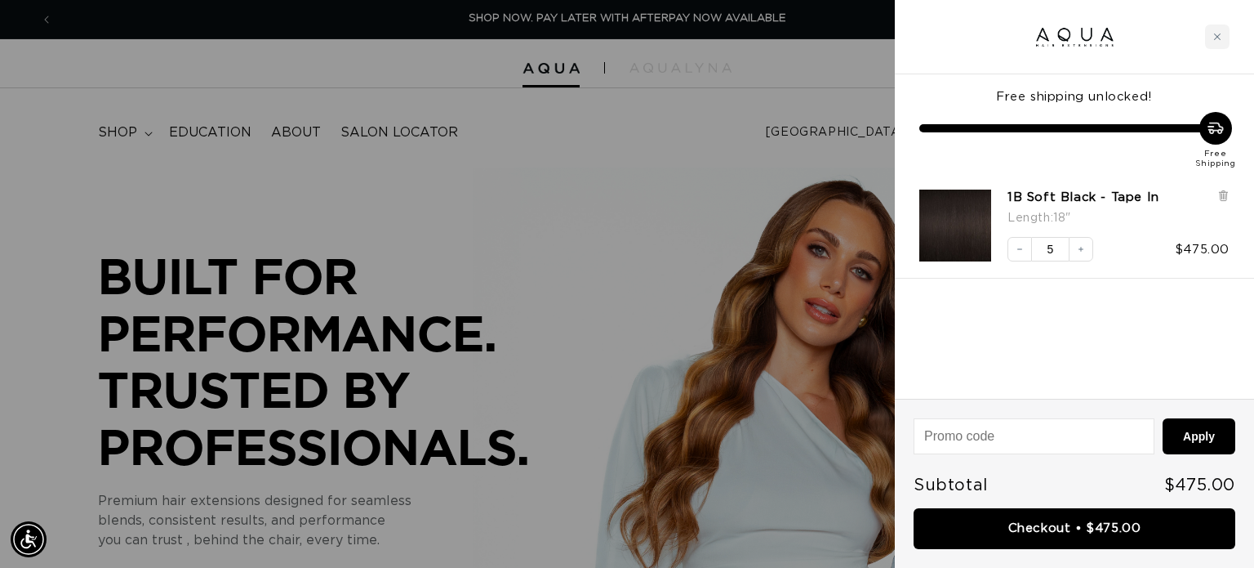
click at [988, 424] on input at bounding box center [1034, 436] width 239 height 34
type input "sbm50"
click at [1163, 418] on button "Apply" at bounding box center [1199, 436] width 73 height 36
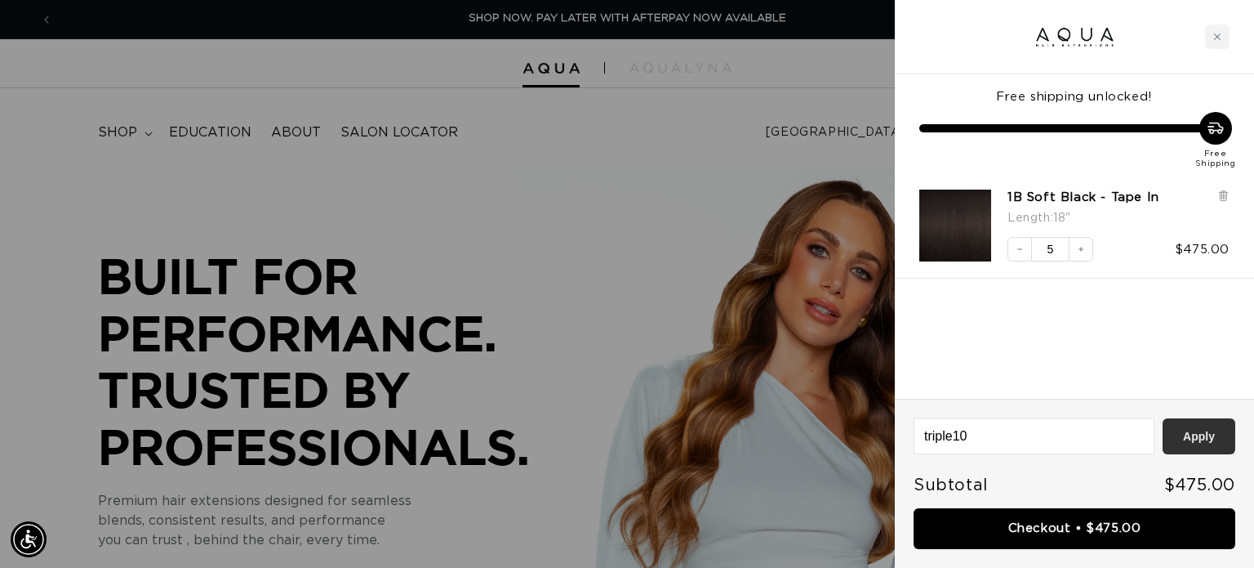
type input "triple10"
click at [1195, 430] on button "Apply" at bounding box center [1199, 436] width 73 height 36
click at [993, 438] on input "triple10" at bounding box center [1034, 436] width 239 height 34
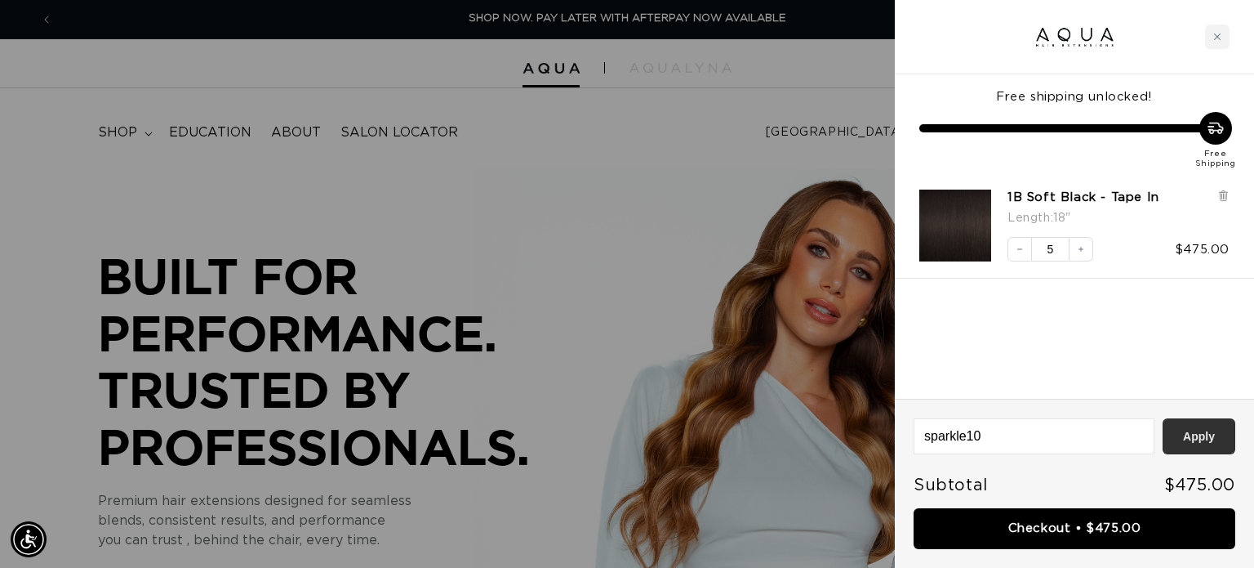
type input "sparkle10"
click at [1209, 434] on button "Apply" at bounding box center [1199, 436] width 73 height 36
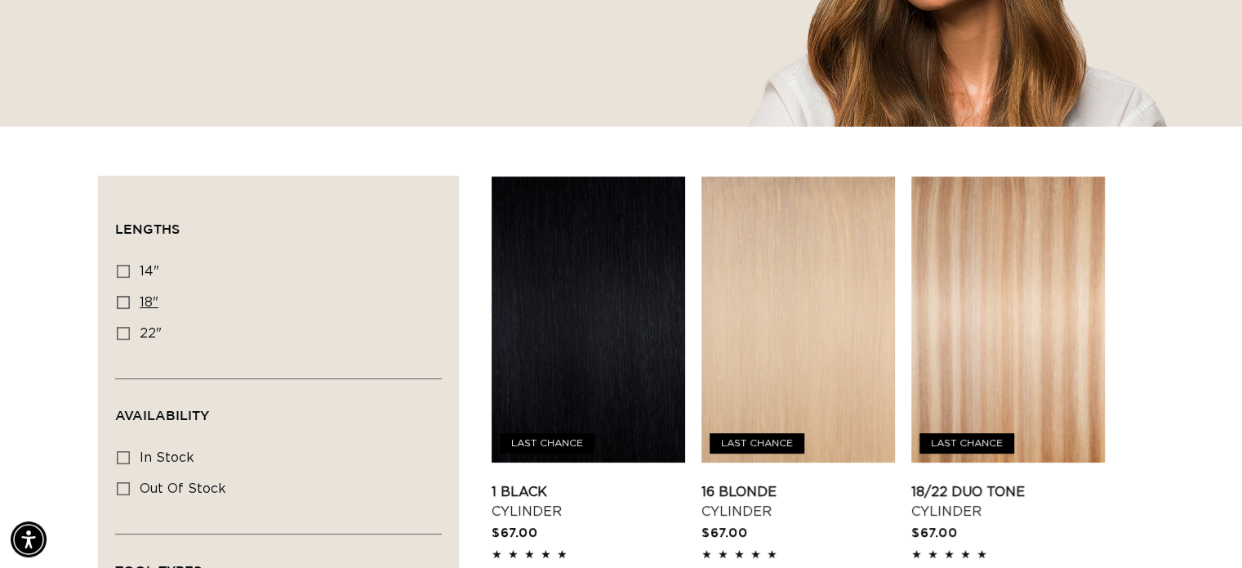
scroll to position [0, 2251]
click at [120, 299] on icon at bounding box center [123, 302] width 13 height 13
click at [120, 299] on input "18" 18" (22 products)" at bounding box center [123, 302] width 13 height 13
checkbox input "true"
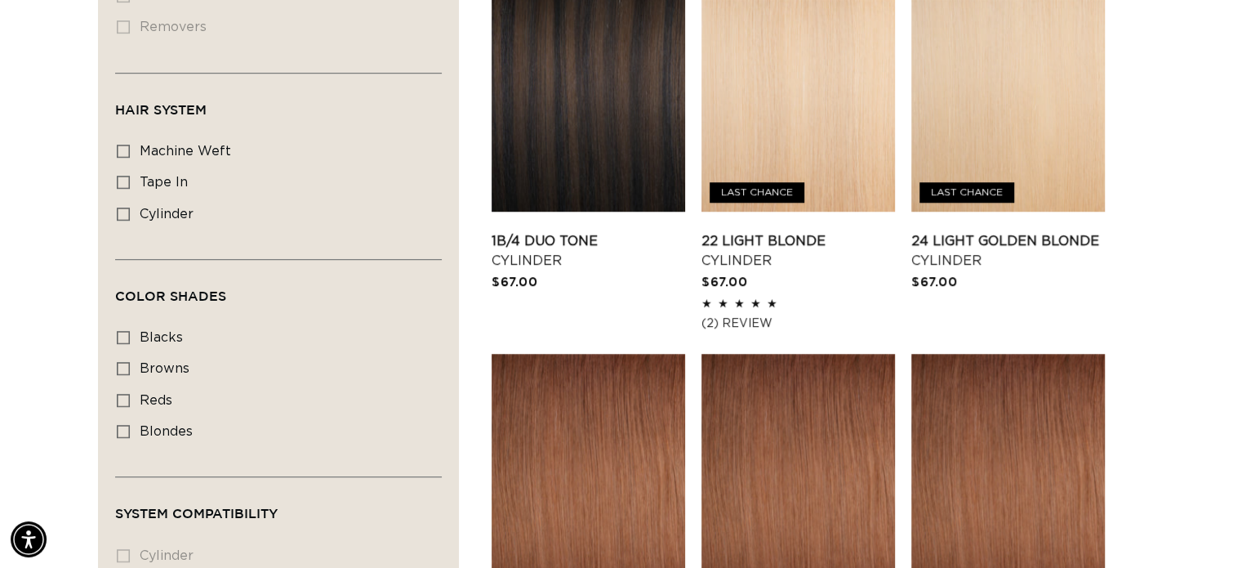
scroll to position [1095, 0]
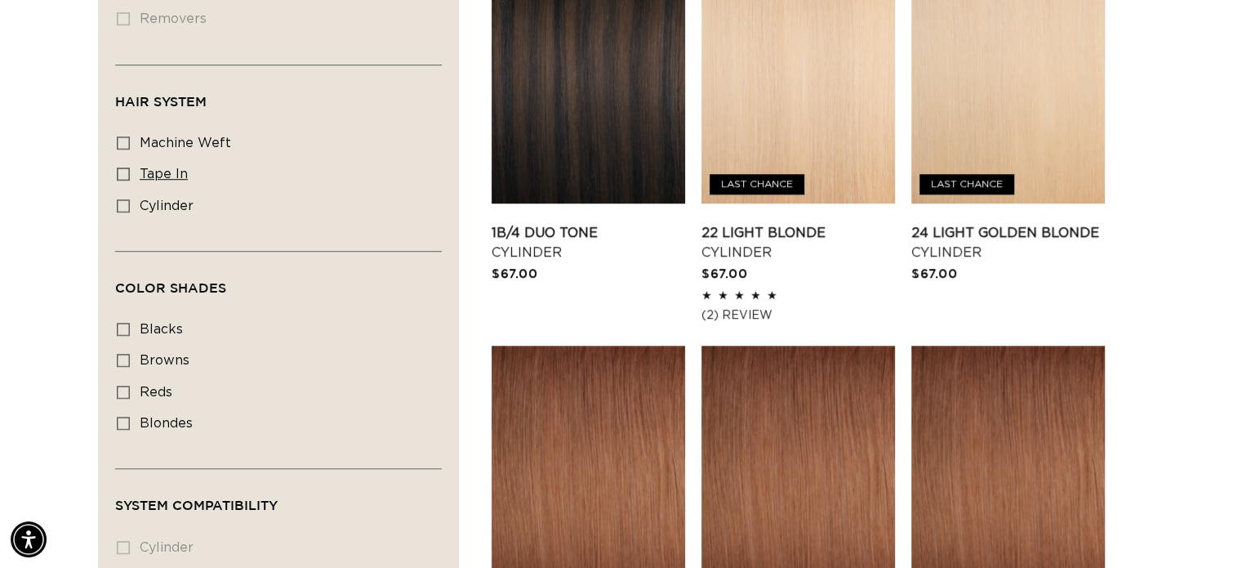
click at [128, 168] on rect at bounding box center [123, 173] width 11 height 11
click at [128, 167] on input "tape in tape in (2 products)" at bounding box center [123, 173] width 13 height 13
checkbox input "true"
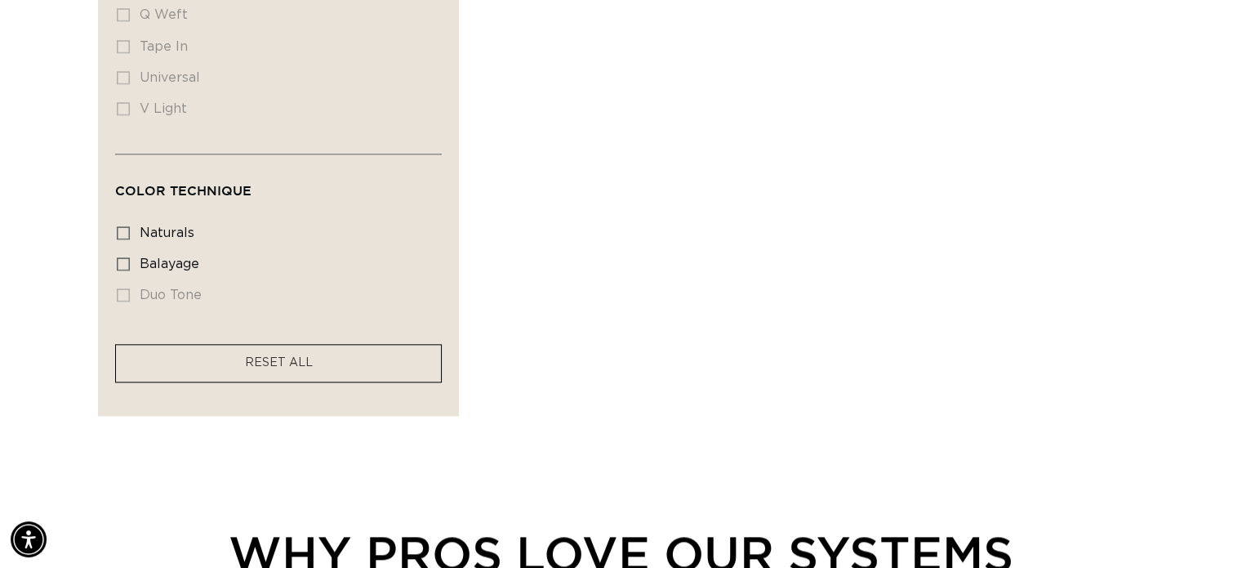
scroll to position [0, 1126]
click at [274, 358] on span "RESET ALL" at bounding box center [279, 362] width 68 height 11
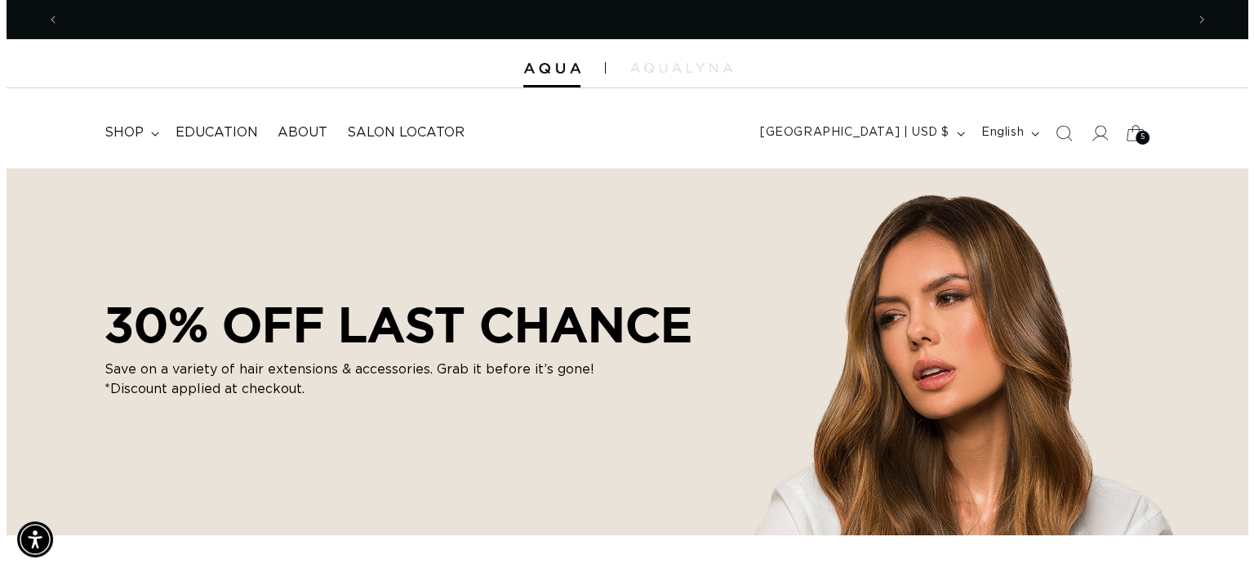
scroll to position [0, 2251]
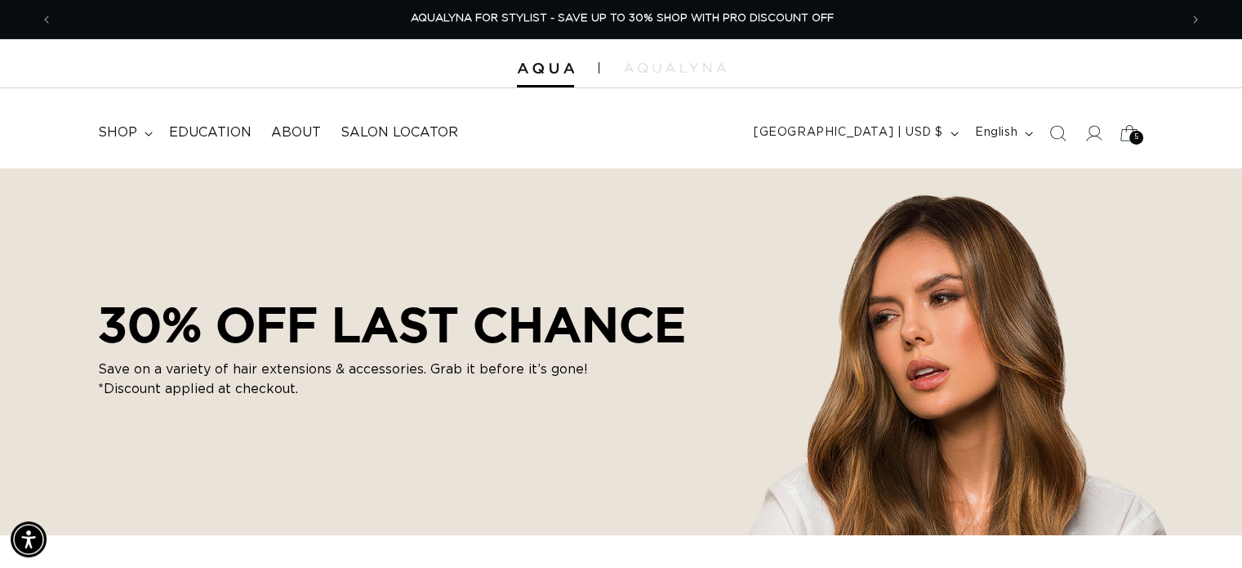
click at [1132, 132] on div "5 5" at bounding box center [1136, 138] width 14 height 14
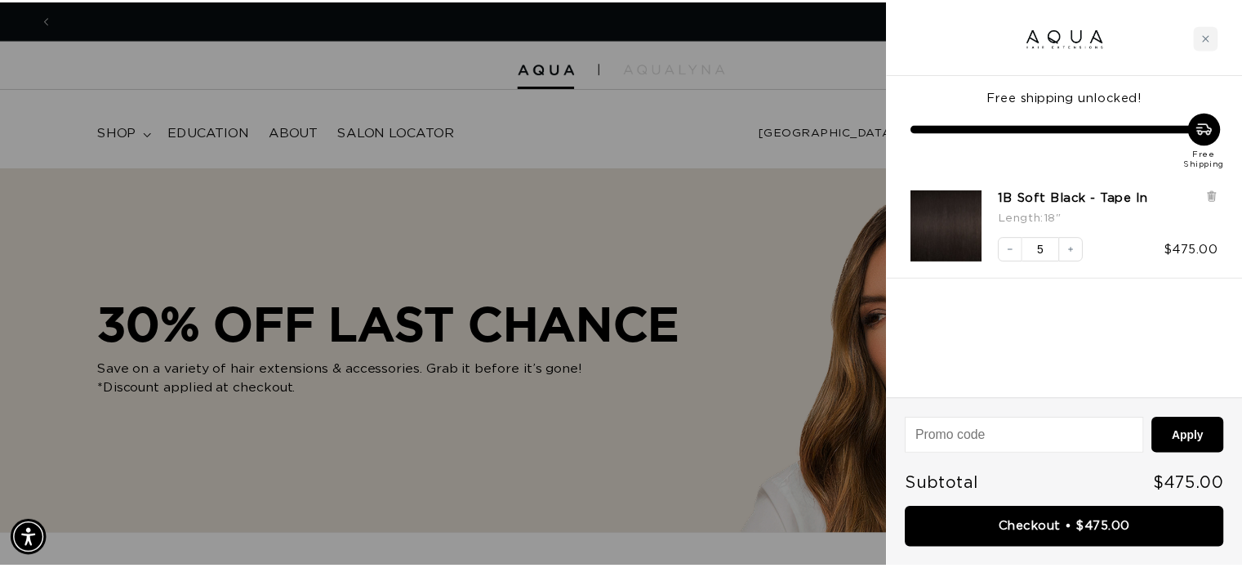
scroll to position [0, 1138]
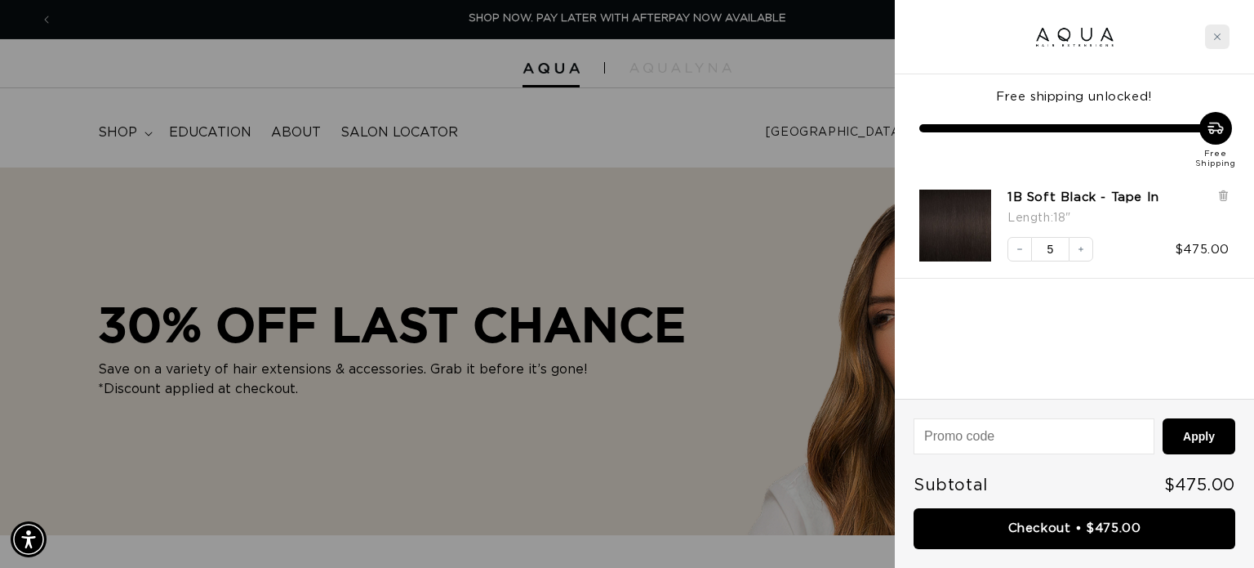
click at [1218, 33] on icon "Close cart" at bounding box center [1217, 37] width 8 height 8
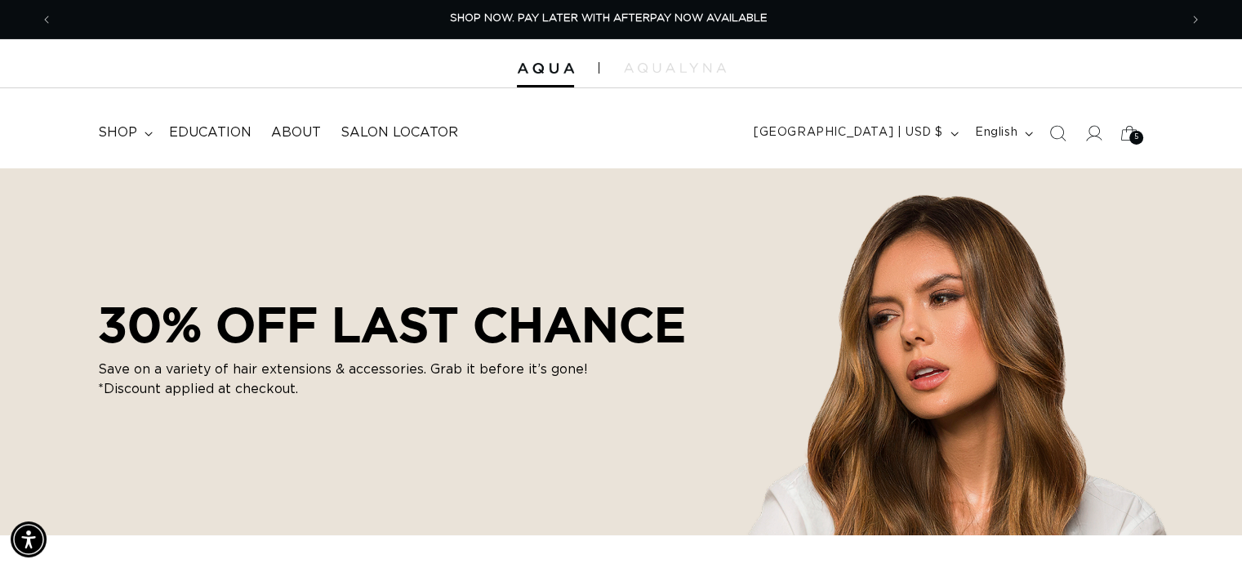
scroll to position [0, 1126]
click at [112, 130] on span "shop" at bounding box center [117, 132] width 39 height 17
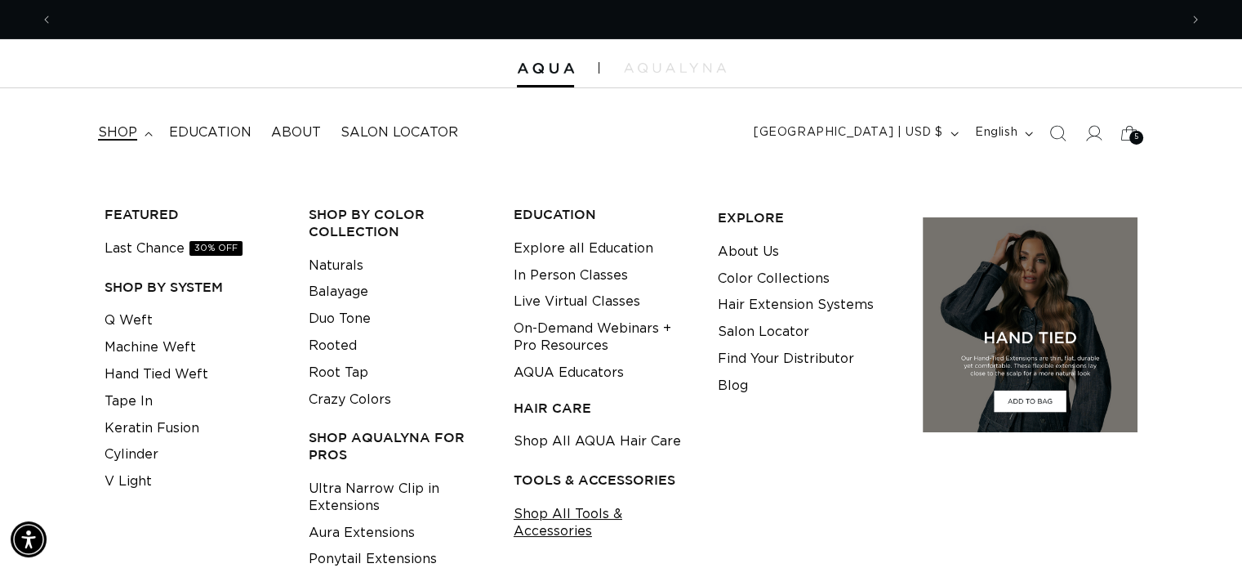
scroll to position [0, 2251]
click at [549, 515] on link "Shop All Tools & Accessories" at bounding box center [603, 523] width 179 height 44
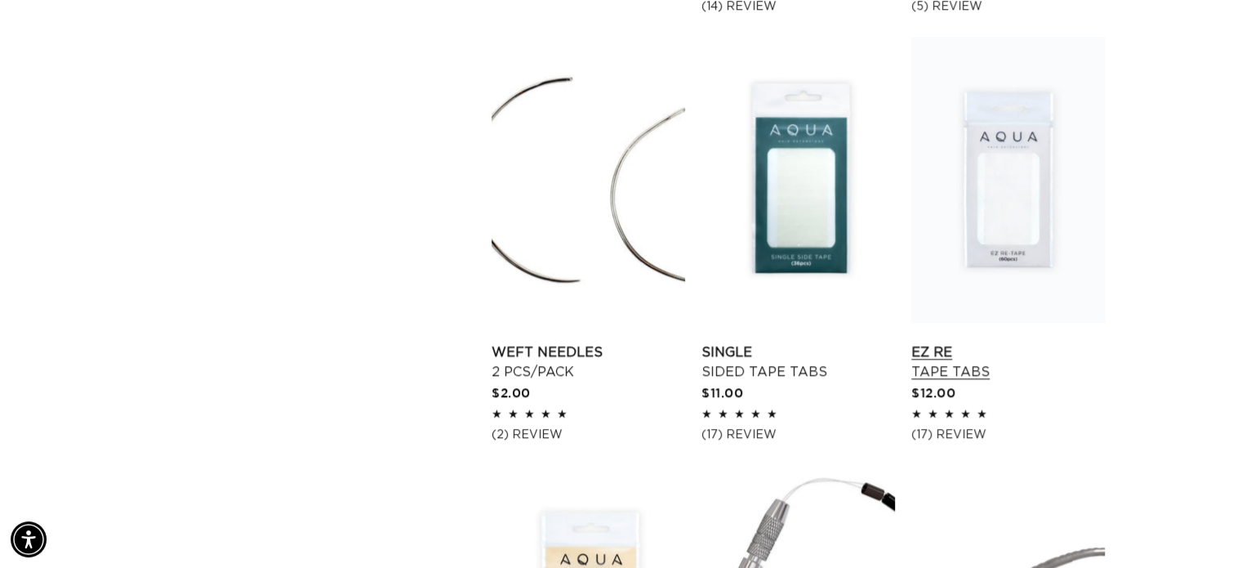
click at [967, 349] on link "EZ Re Tape Tabs" at bounding box center [1008, 361] width 194 height 39
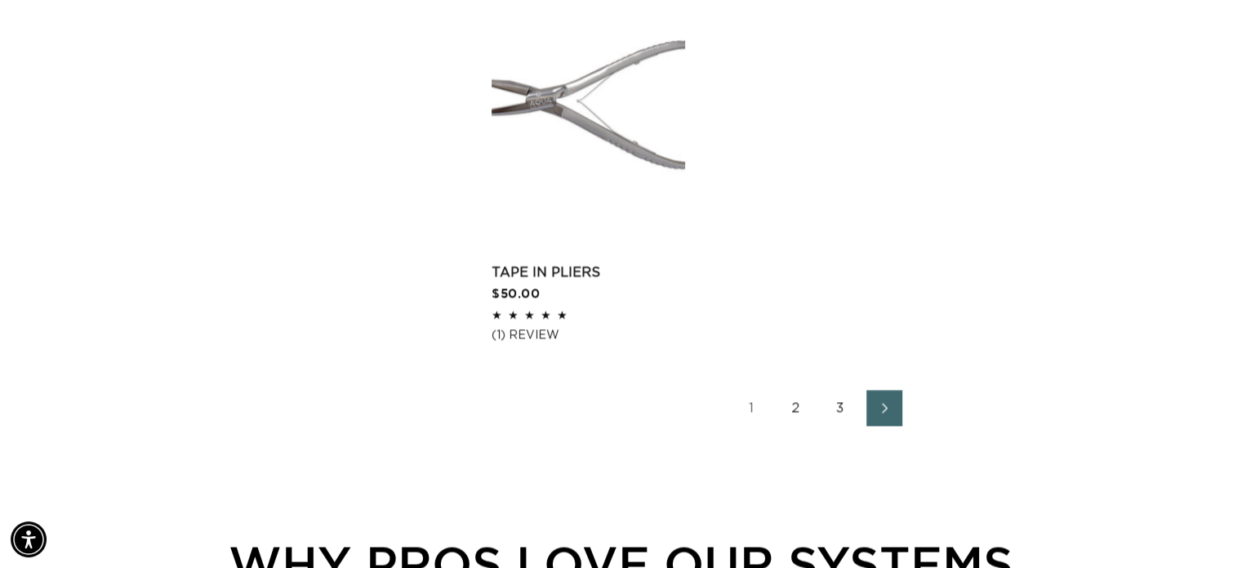
scroll to position [2858, 0]
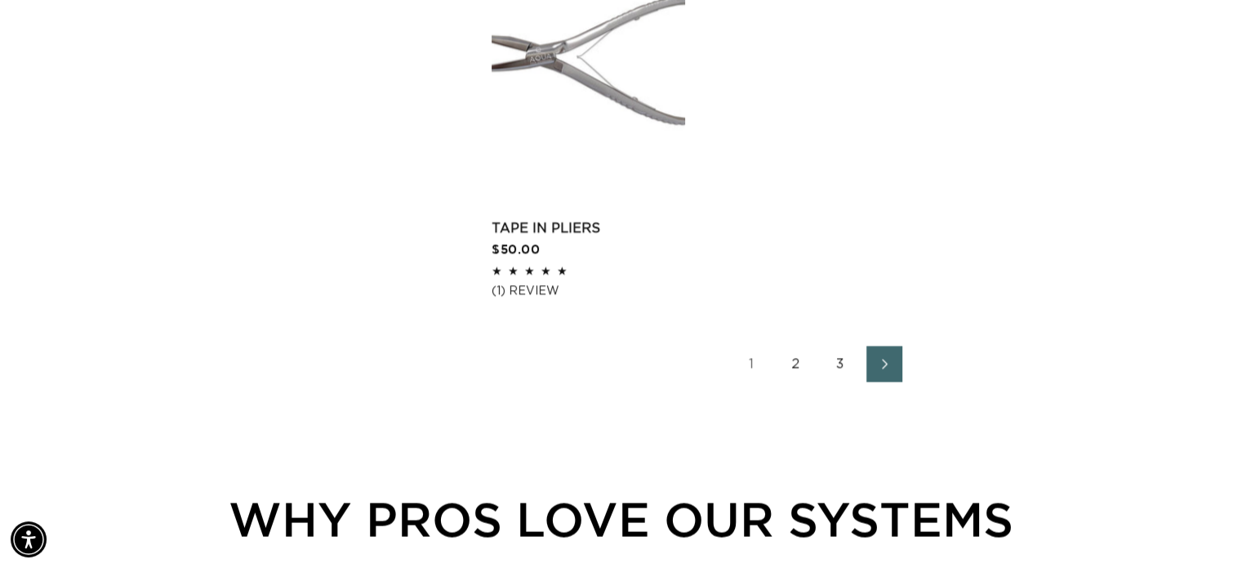
click at [797, 345] on link "2" at bounding box center [796, 363] width 36 height 36
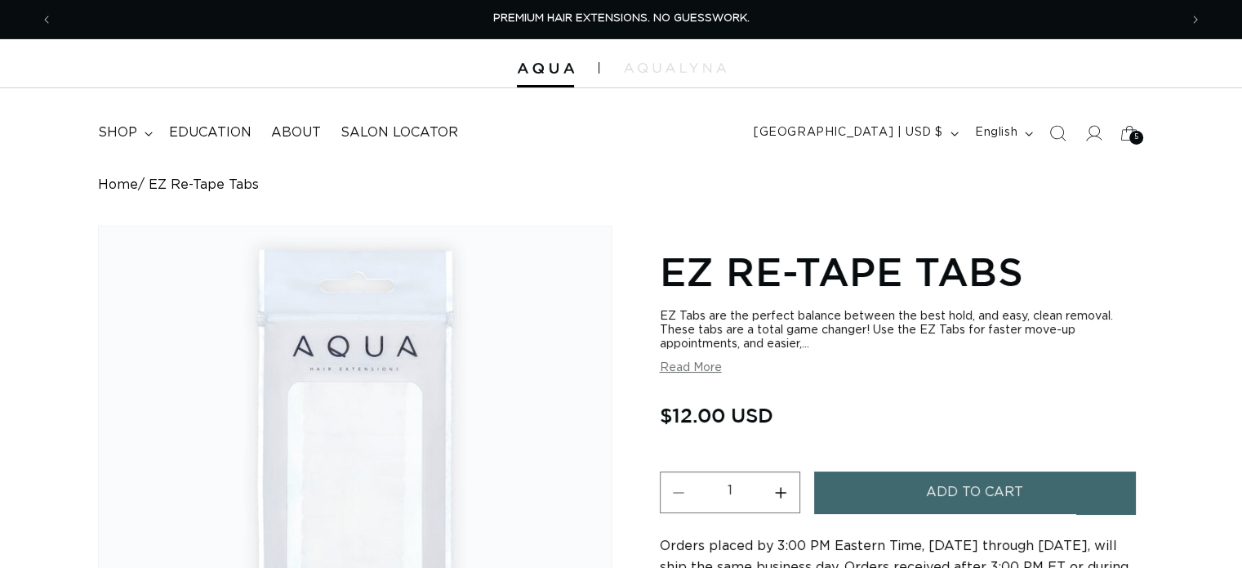
click at [980, 495] on span "Add to cart" at bounding box center [974, 492] width 97 height 42
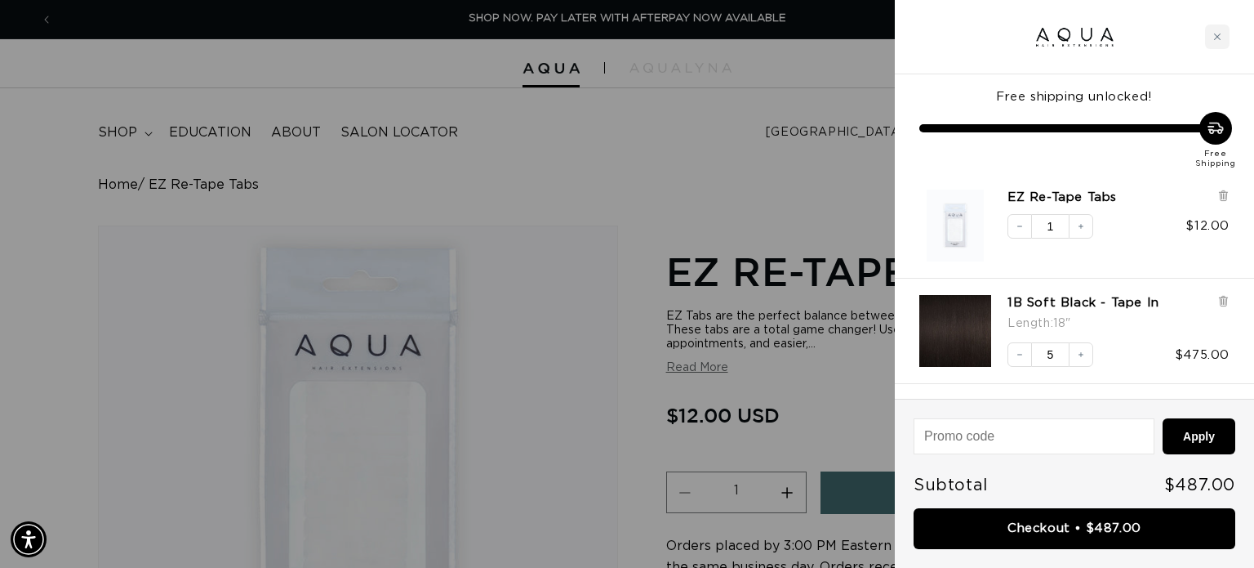
click at [575, 193] on div at bounding box center [627, 284] width 1254 height 568
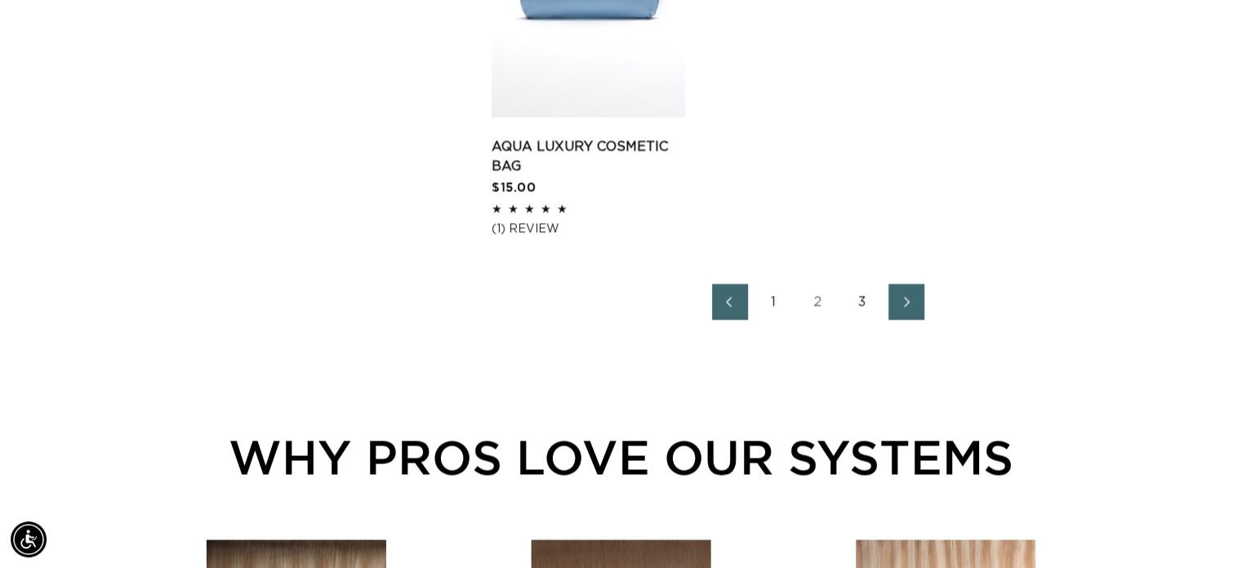
click at [865, 300] on link "3" at bounding box center [862, 301] width 36 height 36
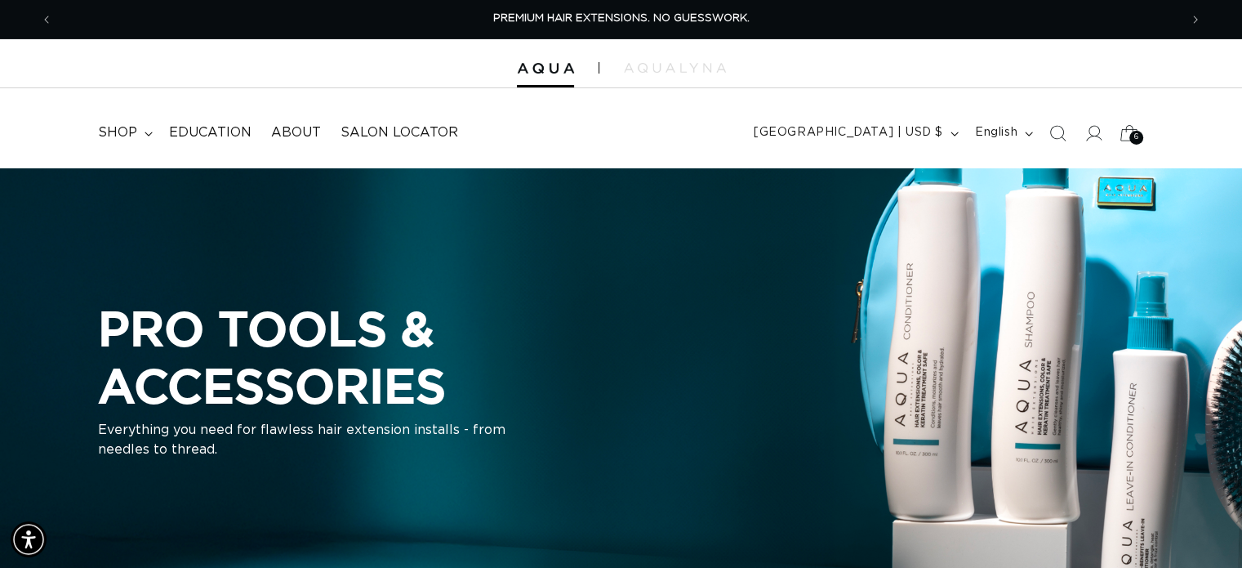
click at [1129, 133] on link "Cart 6 6" at bounding box center [1129, 133] width 36 height 36
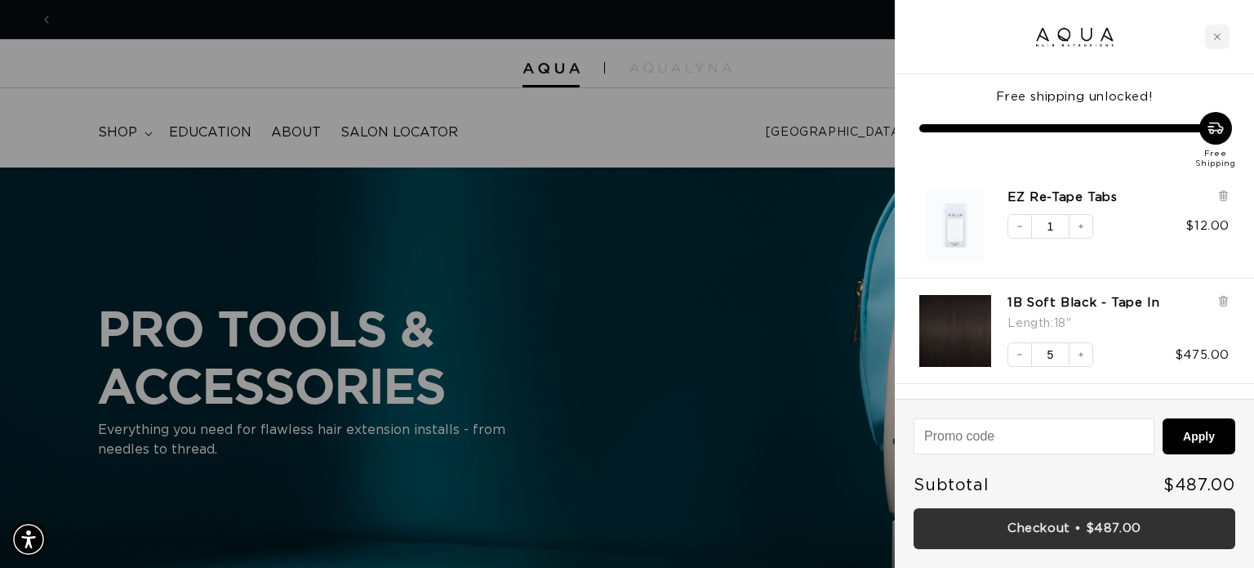
scroll to position [0, 1138]
click at [1081, 528] on link "Checkout • $487.00" at bounding box center [1075, 529] width 322 height 42
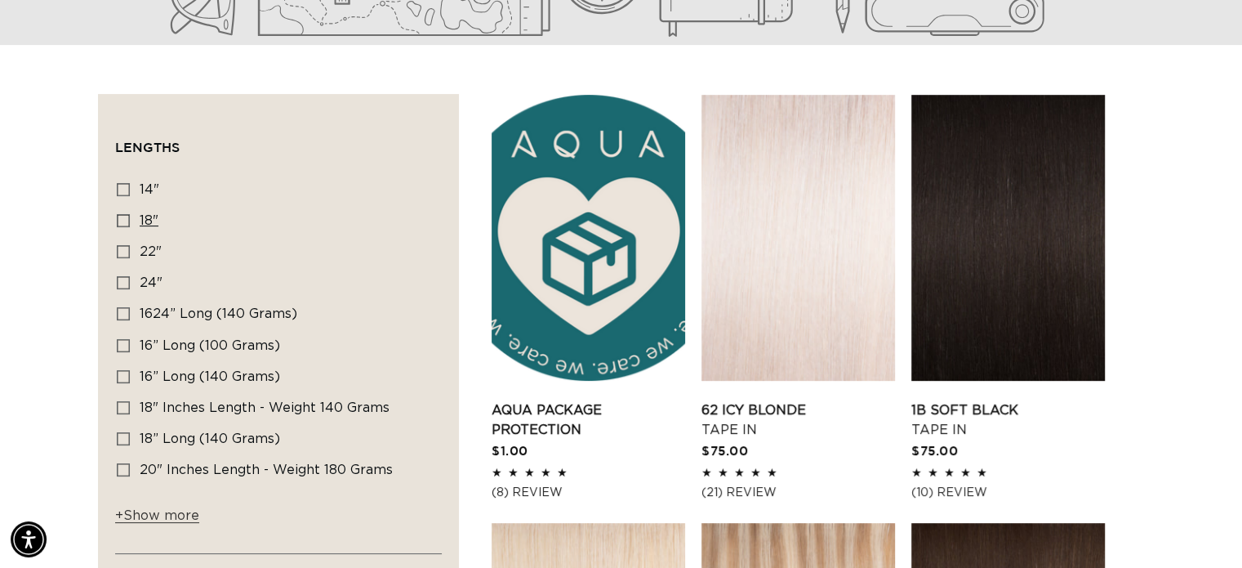
scroll to position [0, 1126]
click at [121, 218] on icon at bounding box center [123, 220] width 13 height 13
click at [121, 218] on input "18" 18" (212 products)" at bounding box center [123, 220] width 13 height 13
checkbox input "true"
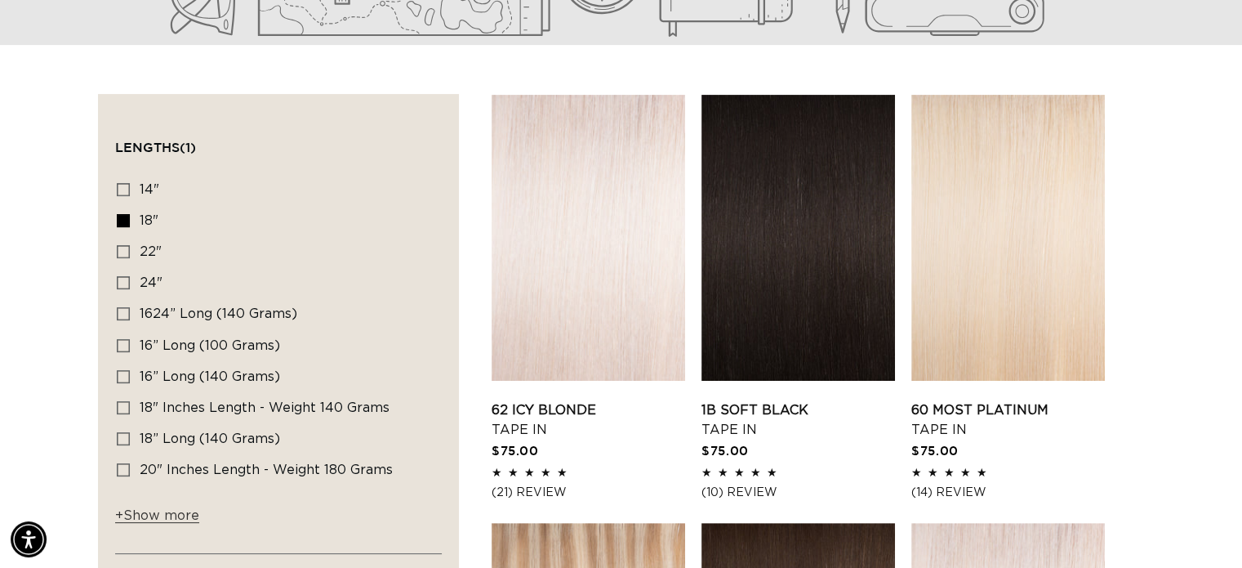
scroll to position [0, 2251]
click at [734, 412] on link "1B Soft Black Tape In" at bounding box center [798, 419] width 194 height 39
